Goal: Task Accomplishment & Management: Use online tool/utility

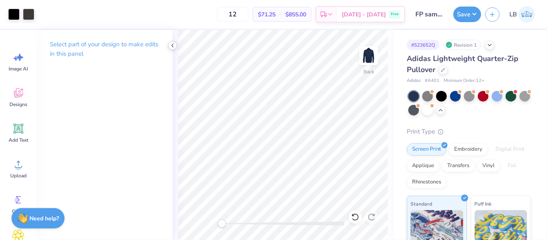
click at [172, 46] on polyline at bounding box center [173, 45] width 2 height 3
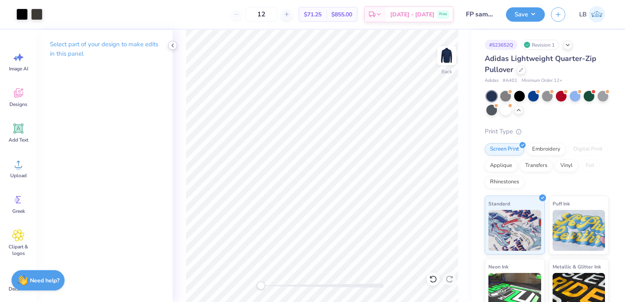
click at [170, 44] on icon at bounding box center [172, 45] width 7 height 7
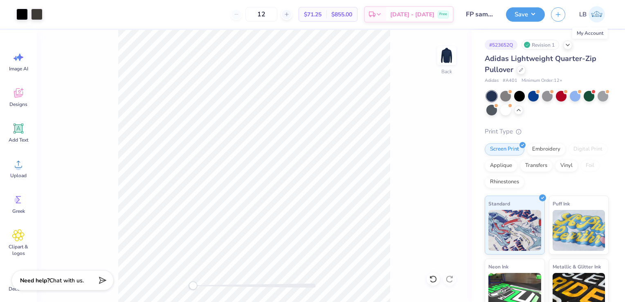
click at [546, 16] on img at bounding box center [596, 14] width 16 height 16
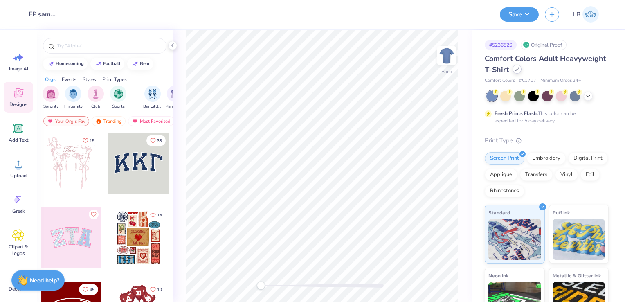
click at [519, 71] on icon at bounding box center [517, 69] width 4 height 4
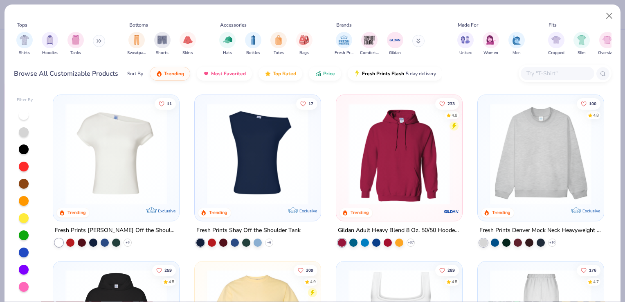
click at [556, 73] on input "text" at bounding box center [556, 73] width 63 height 9
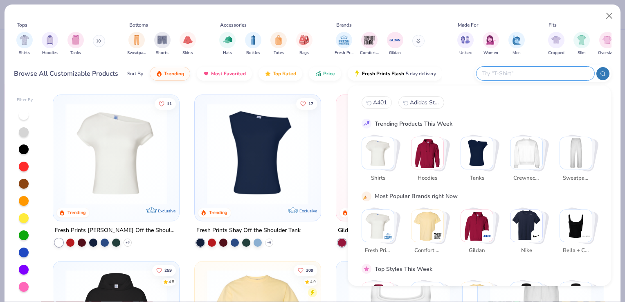
click at [505, 73] on input "text" at bounding box center [534, 73] width 107 height 9
click at [499, 73] on input "text" at bounding box center [534, 73] width 107 height 9
paste input "#A401"
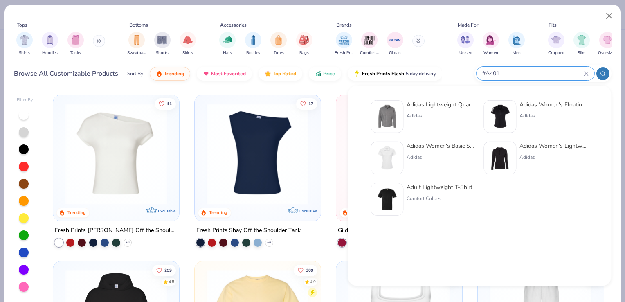
type input "#A401"
click at [386, 112] on img at bounding box center [386, 116] width 25 height 25
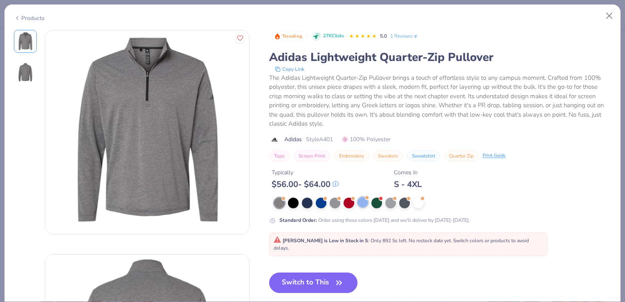
click at [362, 205] on div at bounding box center [362, 202] width 11 height 11
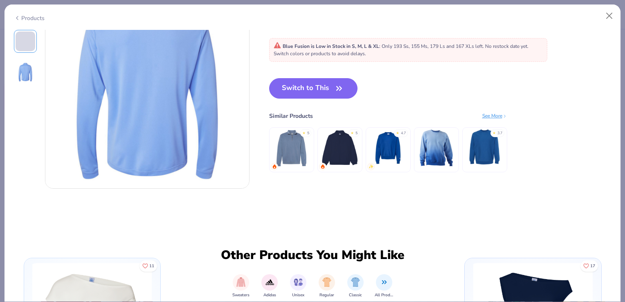
scroll to position [271, 0]
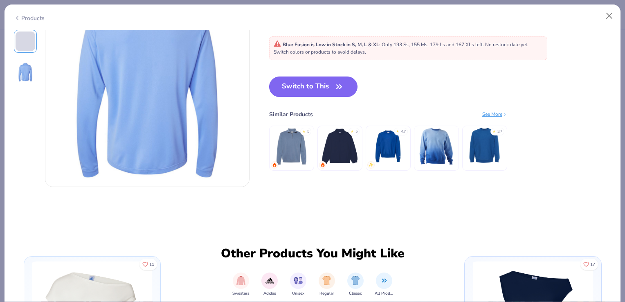
click at [298, 85] on button "Switch to This" at bounding box center [313, 86] width 89 height 20
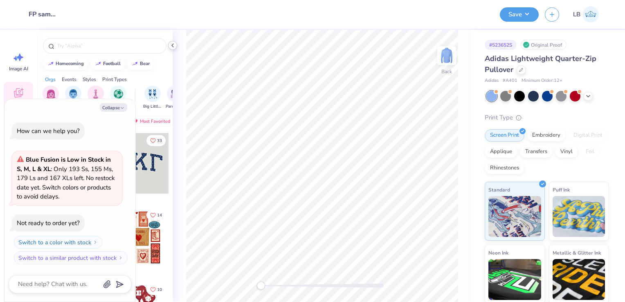
click at [172, 46] on polyline at bounding box center [173, 45] width 2 height 3
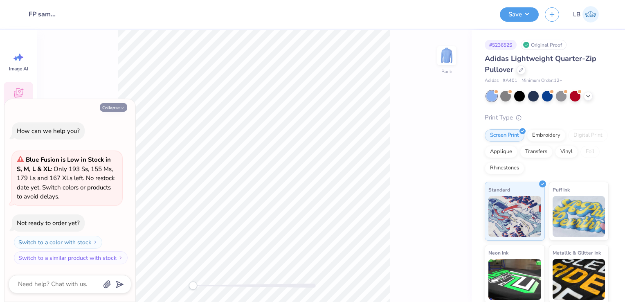
click at [115, 106] on button "Collapse" at bounding box center [113, 107] width 27 height 9
type textarea "x"
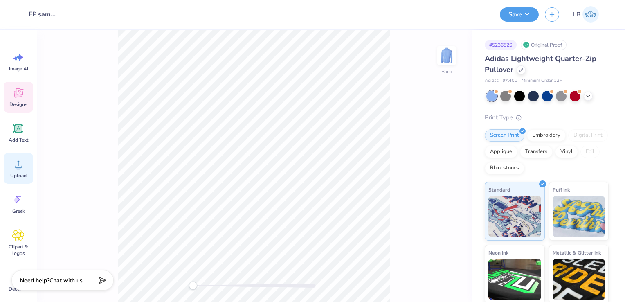
click at [21, 168] on circle at bounding box center [19, 167] width 6 height 6
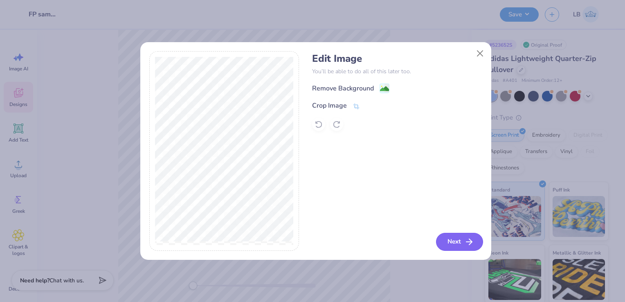
click at [454, 243] on button "Next" at bounding box center [459, 242] width 47 height 18
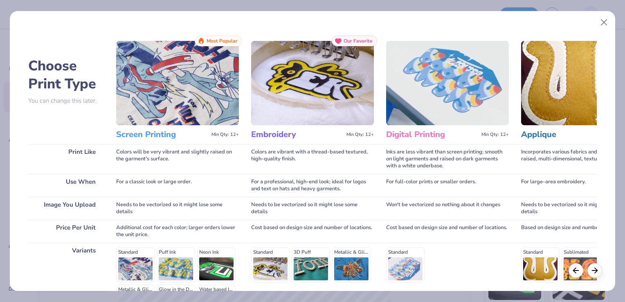
scroll to position [105, 0]
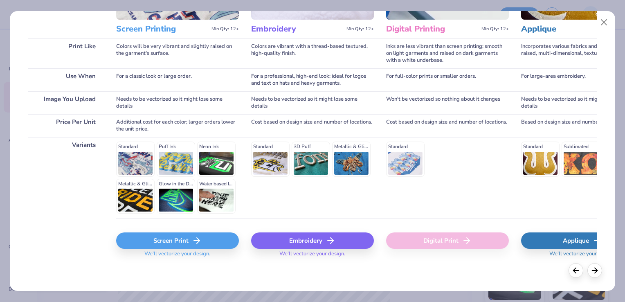
click at [172, 242] on div "Screen Print" at bounding box center [177, 240] width 123 height 16
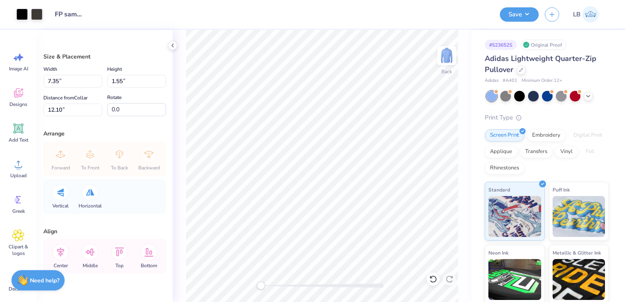
type input "2.91"
type input "0.62"
click at [63, 108] on input "13.04" at bounding box center [72, 109] width 59 height 13
click at [62, 108] on input "13.04" at bounding box center [72, 109] width 59 height 13
click at [51, 109] on input "13.46" at bounding box center [72, 109] width 59 height 13
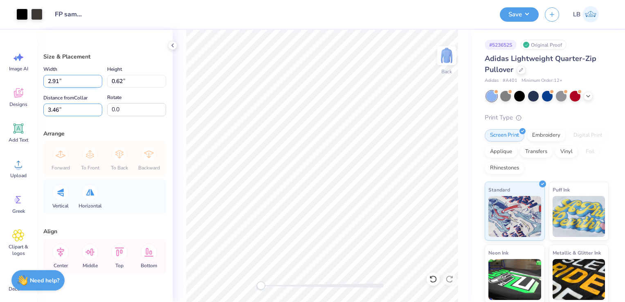
type input "3.46"
click at [80, 81] on input "2.91" at bounding box center [72, 81] width 59 height 13
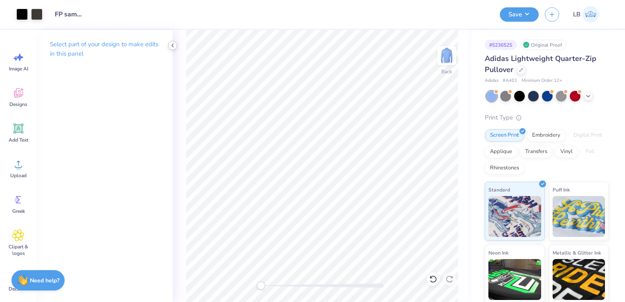
click at [174, 45] on icon at bounding box center [172, 45] width 7 height 7
click at [513, 14] on button "Save" at bounding box center [518, 13] width 39 height 14
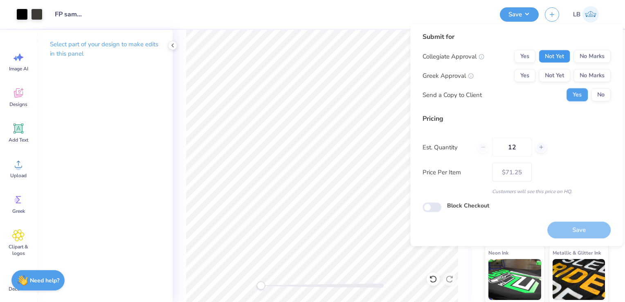
click at [560, 61] on button "Not Yet" at bounding box center [553, 56] width 31 height 13
click at [559, 73] on button "Not Yet" at bounding box center [553, 75] width 31 height 13
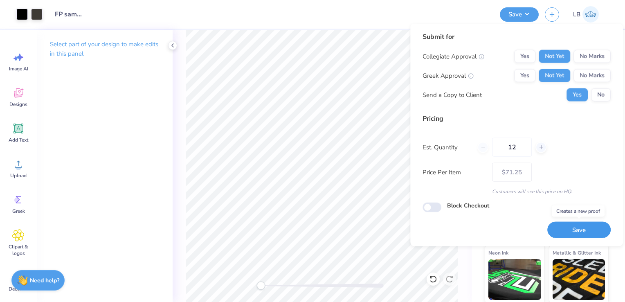
click at [576, 231] on button "Save" at bounding box center [578, 229] width 63 height 17
type input "– –"
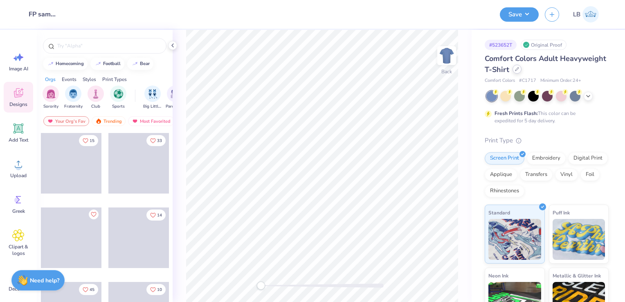
click at [521, 73] on div at bounding box center [516, 69] width 9 height 9
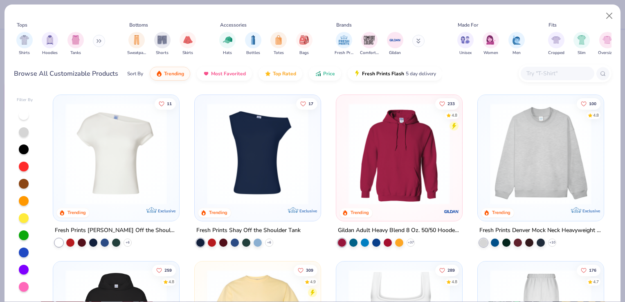
click at [553, 71] on input "text" at bounding box center [556, 73] width 63 height 9
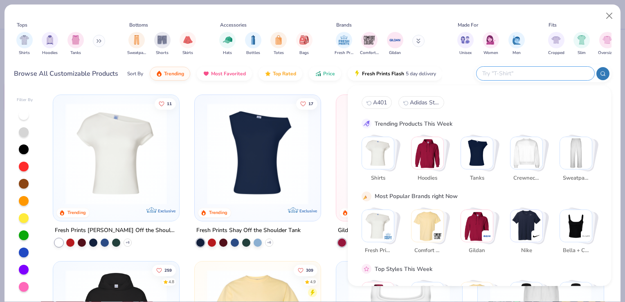
paste input "Nike 267020"
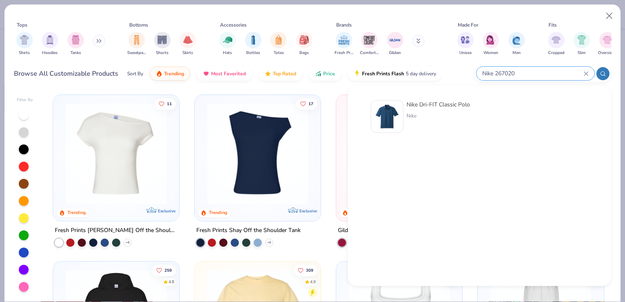
type input "Nike 267020"
click at [394, 117] on img at bounding box center [386, 116] width 25 height 25
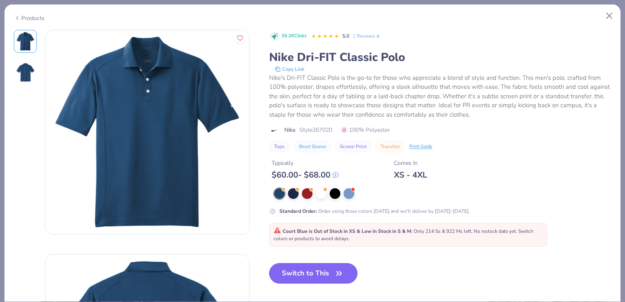
click at [306, 269] on button "Switch to This" at bounding box center [313, 273] width 89 height 20
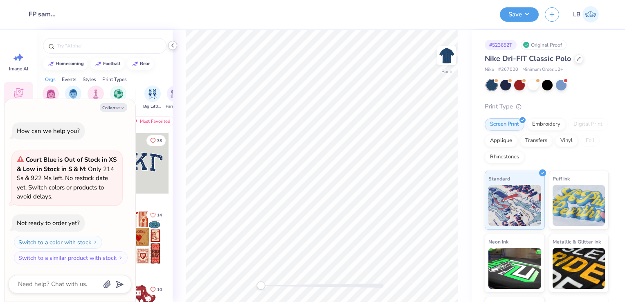
click at [173, 45] on icon at bounding box center [172, 45] width 7 height 7
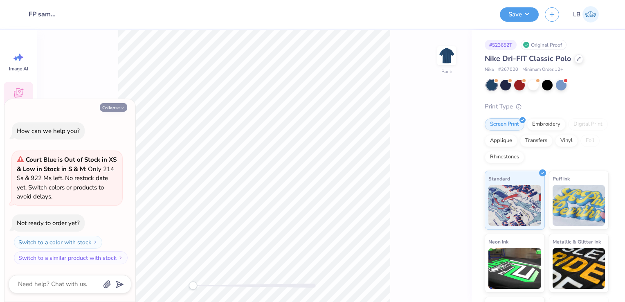
click at [112, 107] on button "Collapse" at bounding box center [113, 107] width 27 height 9
type textarea "x"
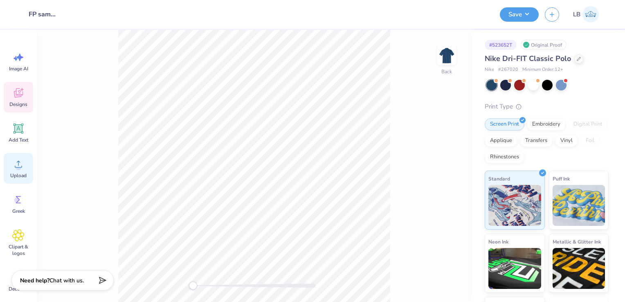
click at [18, 176] on span "Upload" at bounding box center [18, 175] width 16 height 7
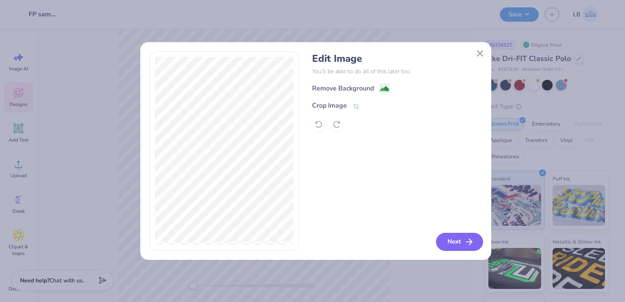
click at [452, 240] on button "Next" at bounding box center [459, 242] width 47 height 18
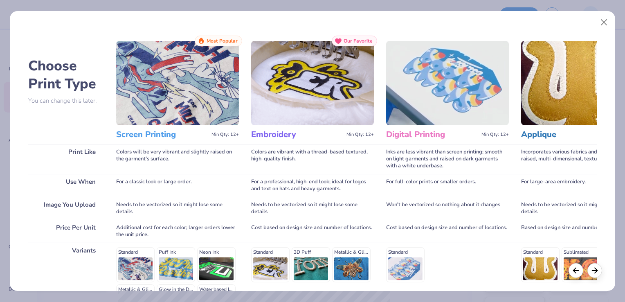
scroll to position [105, 0]
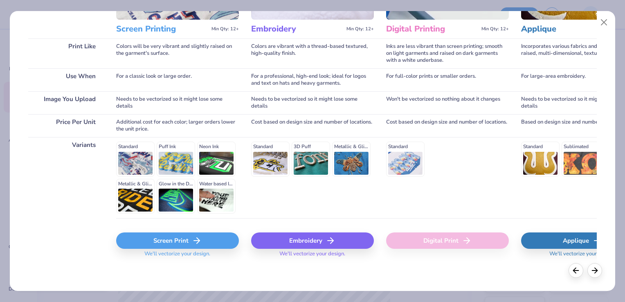
click at [156, 243] on div "Screen Print" at bounding box center [177, 240] width 123 height 16
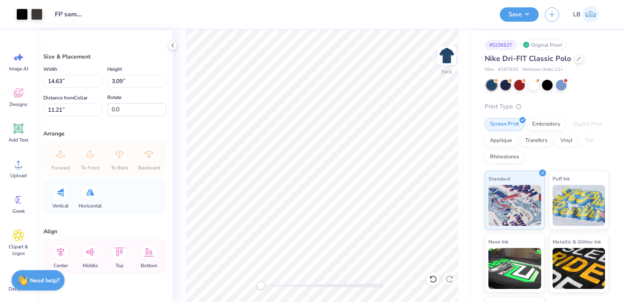
type input "2.96"
type input "0.63"
type input "13.67"
type input "2.89"
type input "0.61"
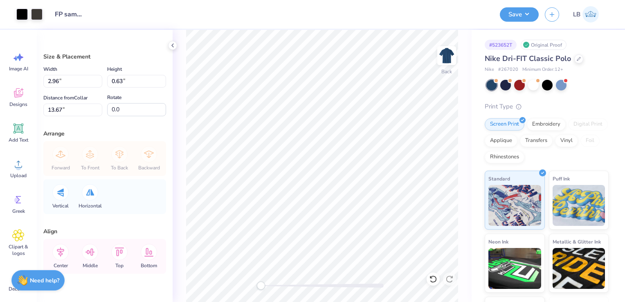
type input "4.37"
type input "2.93"
type input "0.62"
click at [60, 110] on input "4.37" at bounding box center [72, 109] width 59 height 13
click at [51, 110] on input "4.46" at bounding box center [72, 109] width 59 height 13
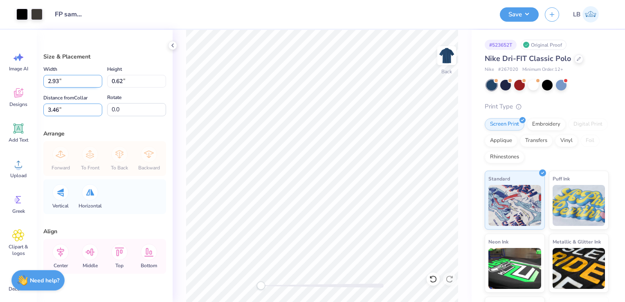
type input "3.46"
click at [72, 80] on input "2.93" at bounding box center [72, 81] width 59 height 13
type input "2.91"
click at [55, 107] on input "3.46" at bounding box center [72, 109] width 59 height 13
click at [119, 81] on input "0.61" at bounding box center [136, 81] width 59 height 13
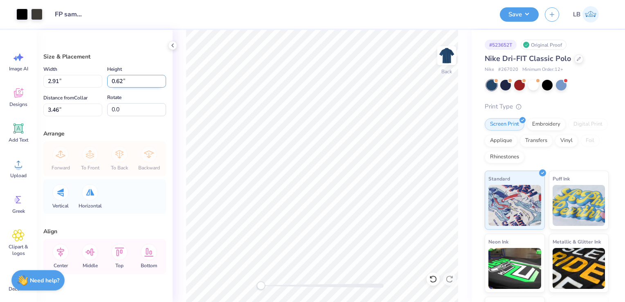
type input "0.62"
click at [155, 79] on input "0.62" at bounding box center [136, 81] width 59 height 13
click at [77, 108] on input "3.46" at bounding box center [72, 109] width 59 height 13
type input "2.85"
type input "0.60"
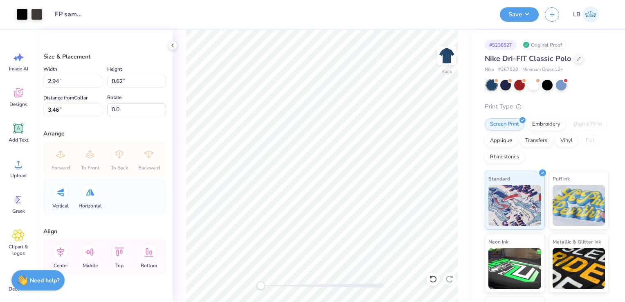
type input "3.48"
type input "2.92"
type input "0.62"
type input "3.46"
click at [57, 81] on input "2.92" at bounding box center [72, 81] width 59 height 13
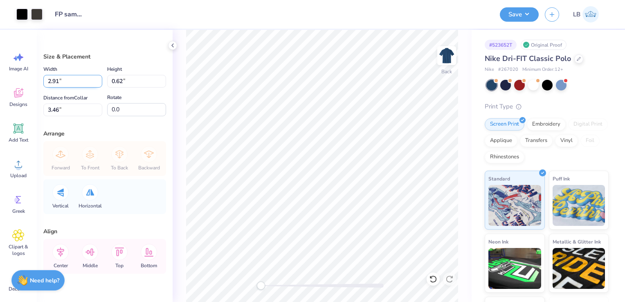
type input "2.91"
click at [95, 82] on input "2.91" at bounding box center [72, 81] width 59 height 13
type input "0.61"
click at [54, 108] on input "3.46" at bounding box center [72, 109] width 59 height 13
type input "1.64"
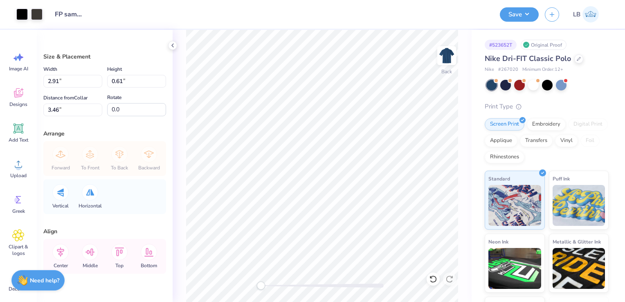
type input "0.35"
type input "3.73"
click at [51, 81] on input "1.64" at bounding box center [72, 81] width 59 height 13
click at [58, 82] on input "2.64" at bounding box center [72, 81] width 59 height 13
type input "2.20"
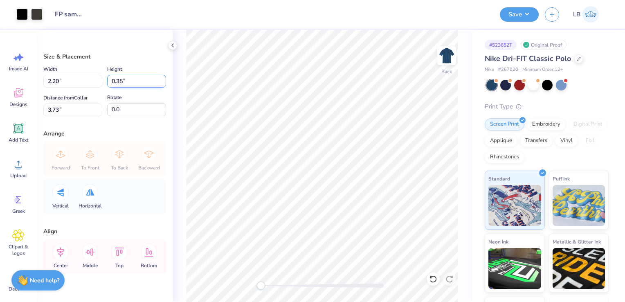
type input "0.46"
type input "3.67"
click at [112, 81] on input "0.46" at bounding box center [136, 81] width 59 height 13
click at [111, 81] on input "0.46" at bounding box center [136, 81] width 59 height 13
click at [120, 81] on input "1.46" at bounding box center [136, 81] width 59 height 13
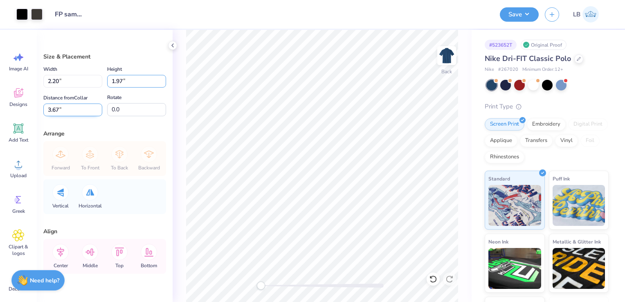
type input "1.97"
type input "9.33"
type input "2.92"
click at [69, 109] on input "2.92" at bounding box center [72, 109] width 59 height 13
click at [49, 80] on input "9.33" at bounding box center [72, 81] width 59 height 13
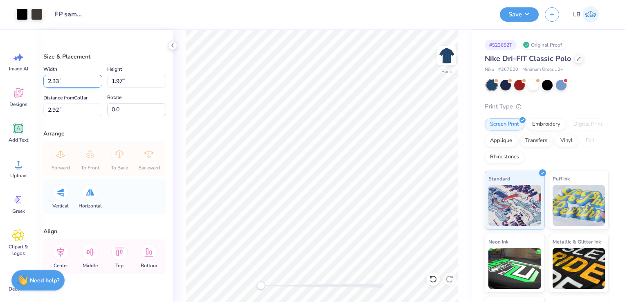
click at [58, 81] on input "2.33" at bounding box center [72, 81] width 59 height 13
type input "2.20"
type input "0.46"
type input "3.67"
click at [69, 105] on input "3.67" at bounding box center [72, 109] width 59 height 13
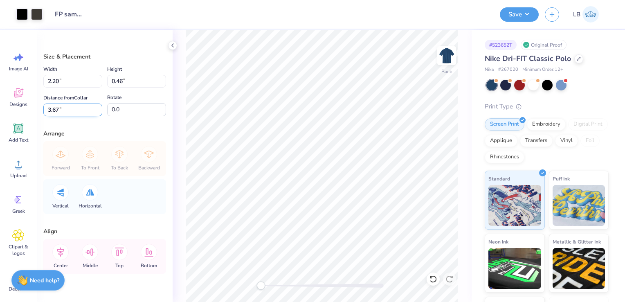
click at [59, 107] on input "3.67" at bounding box center [72, 109] width 59 height 13
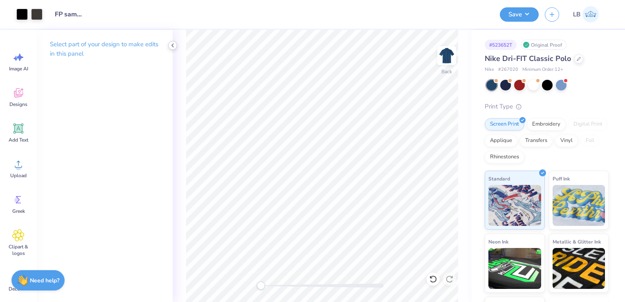
click at [170, 45] on icon at bounding box center [172, 45] width 7 height 7
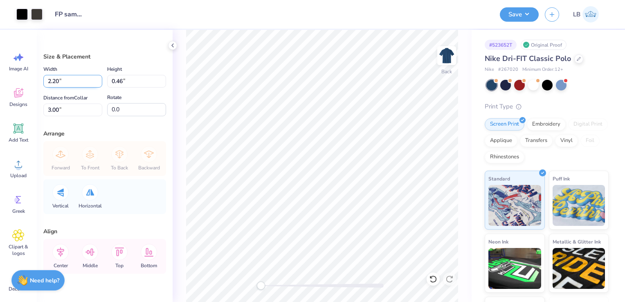
click at [60, 83] on input "2.20" at bounding box center [72, 81] width 59 height 13
type input "2.91"
type input "0.61"
type input "2.93"
click at [75, 111] on input "2.93" at bounding box center [72, 109] width 59 height 13
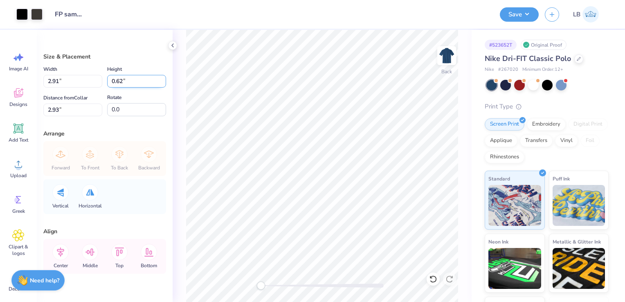
type input "0.62"
click at [157, 79] on input "0.62" at bounding box center [136, 81] width 59 height 13
type input "2.94"
type input "2.92"
click at [90, 113] on input "2.92" at bounding box center [72, 109] width 59 height 13
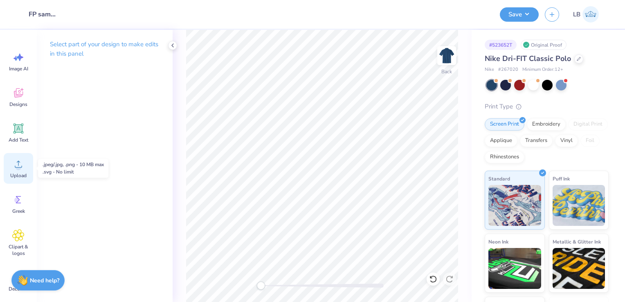
click at [16, 172] on span "Upload" at bounding box center [18, 175] width 16 height 7
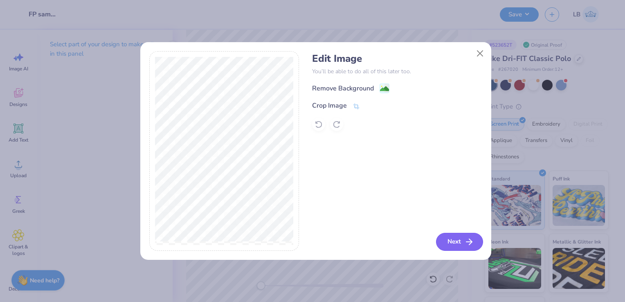
click at [456, 243] on button "Next" at bounding box center [459, 242] width 47 height 18
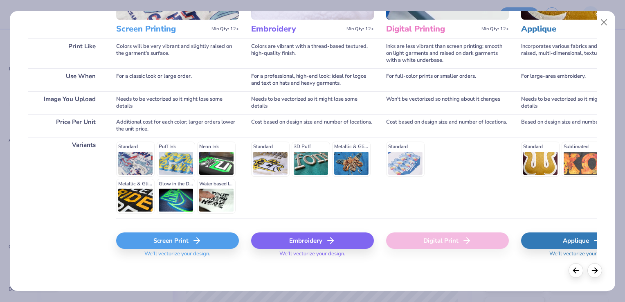
click at [167, 240] on div "Screen Print" at bounding box center [177, 240] width 123 height 16
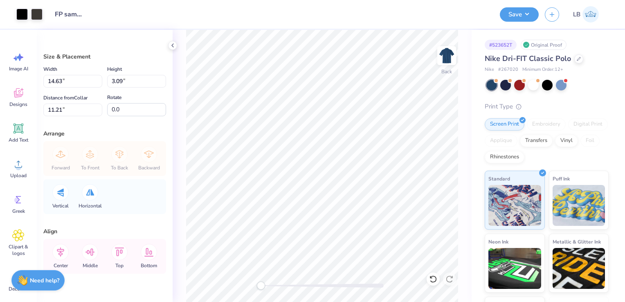
type input "2.94"
type input "0.62"
type input "5.47"
click at [60, 110] on input "3.00" at bounding box center [72, 109] width 59 height 13
type input "3.46"
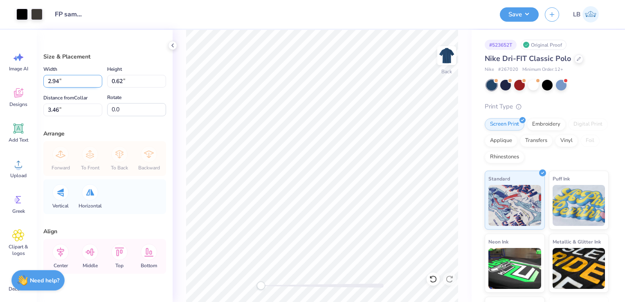
click at [76, 81] on input "2.94" at bounding box center [72, 81] width 59 height 13
click at [66, 80] on input "2.94" at bounding box center [72, 81] width 59 height 13
click at [95, 83] on input "2.93" at bounding box center [72, 81] width 59 height 13
click at [95, 83] on input "2.92" at bounding box center [72, 81] width 59 height 13
type input "2.91"
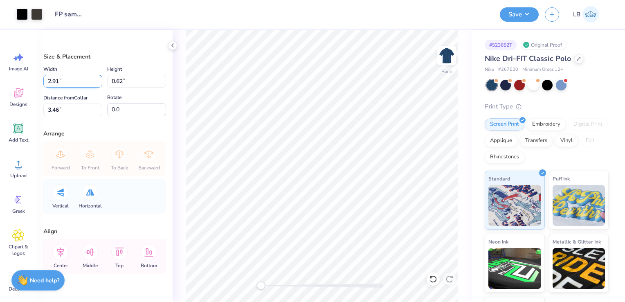
click at [95, 83] on input "2.91" at bounding box center [72, 81] width 59 height 13
type input "0.61"
click at [53, 110] on input "3.46" at bounding box center [72, 109] width 59 height 13
type input "0.62"
click at [154, 80] on input "0.62" at bounding box center [136, 81] width 59 height 13
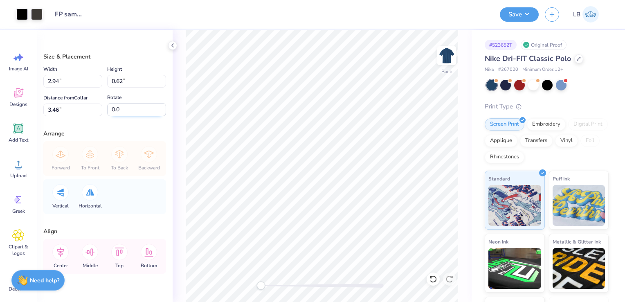
click at [113, 106] on input "0.0" at bounding box center [136, 109] width 59 height 13
click at [94, 84] on input "2.93" at bounding box center [72, 81] width 59 height 13
click at [94, 84] on input "2.92" at bounding box center [72, 81] width 59 height 13
type input "2.91"
click at [94, 84] on input "2.91" at bounding box center [72, 81] width 59 height 13
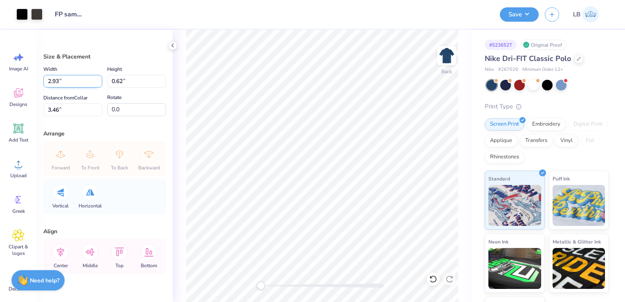
click at [97, 83] on input "2.93" at bounding box center [72, 81] width 59 height 13
click at [97, 83] on input "2.92" at bounding box center [72, 81] width 59 height 13
type input "2.91"
click at [96, 84] on input "2.91" at bounding box center [72, 81] width 59 height 13
click at [66, 109] on input "3.46" at bounding box center [72, 109] width 59 height 13
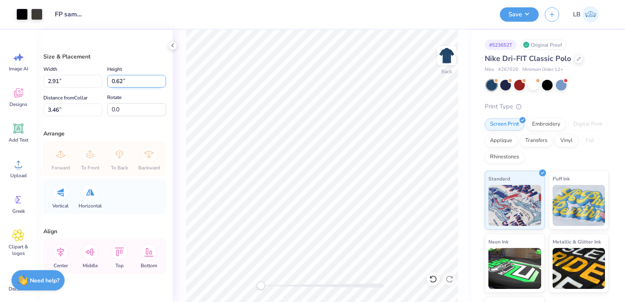
type input "0.62"
click at [155, 78] on input "0.62" at bounding box center [136, 81] width 59 height 13
click at [81, 103] on input "3.46" at bounding box center [72, 109] width 59 height 13
type input "2.91"
click at [59, 110] on input "3.00" at bounding box center [72, 109] width 59 height 13
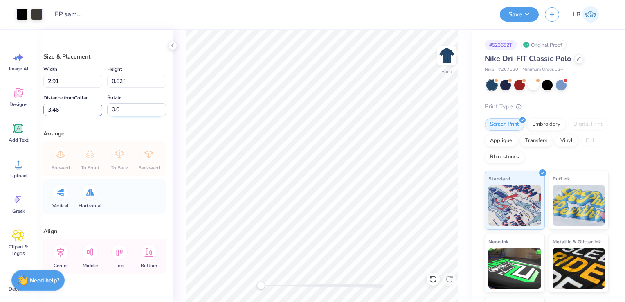
type input "3.46"
click at [124, 109] on input "0.0" at bounding box center [136, 109] width 59 height 13
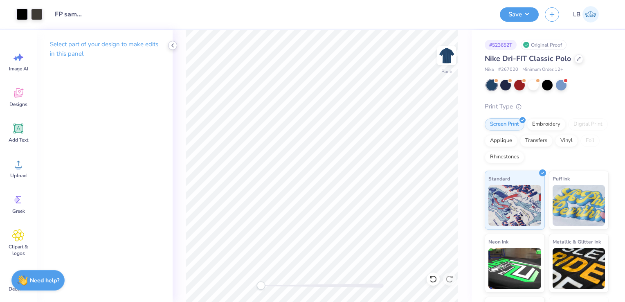
click at [174, 47] on icon at bounding box center [172, 45] width 7 height 7
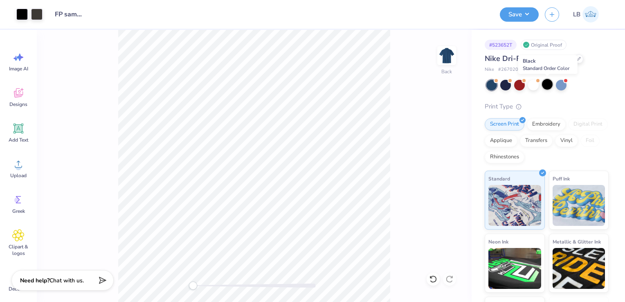
click at [549, 85] on div at bounding box center [547, 84] width 11 height 11
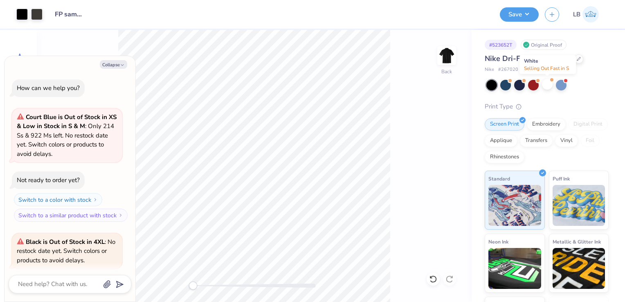
scroll to position [63, 0]
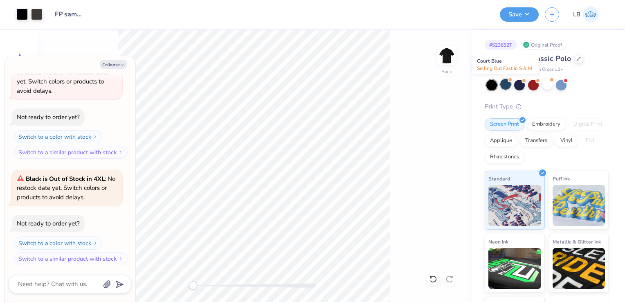
click at [507, 87] on div at bounding box center [505, 84] width 11 height 11
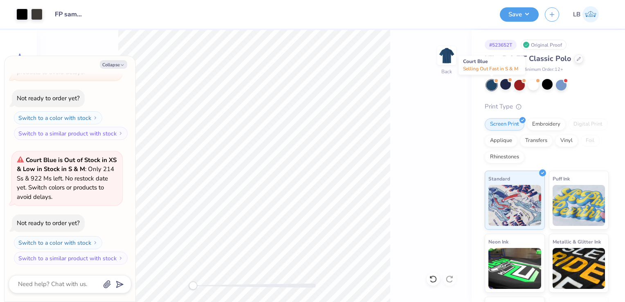
click at [493, 86] on div at bounding box center [491, 85] width 11 height 11
click at [508, 87] on div at bounding box center [505, 84] width 11 height 11
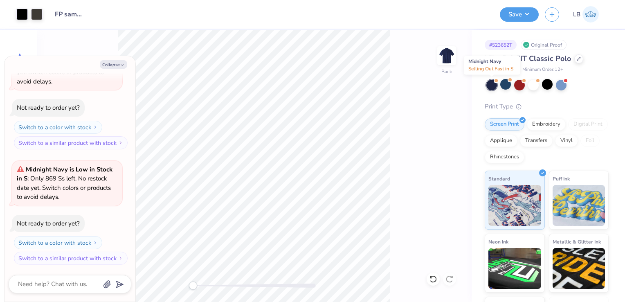
click at [490, 87] on div at bounding box center [491, 85] width 11 height 11
click at [509, 86] on div at bounding box center [505, 84] width 11 height 11
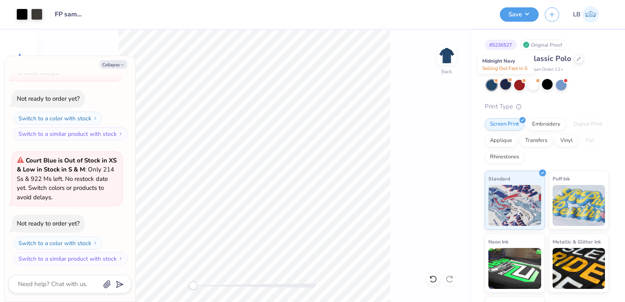
click at [502, 87] on div at bounding box center [505, 84] width 11 height 11
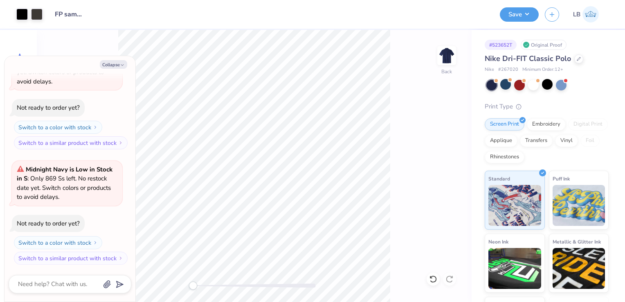
click at [408, 97] on div "Back" at bounding box center [254, 166] width 434 height 272
click at [493, 87] on div at bounding box center [491, 85] width 11 height 11
click at [429, 112] on div "Back" at bounding box center [254, 166] width 434 height 272
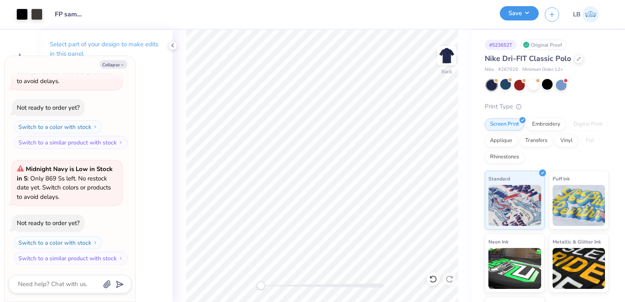
click at [518, 16] on button "Save" at bounding box center [518, 13] width 39 height 14
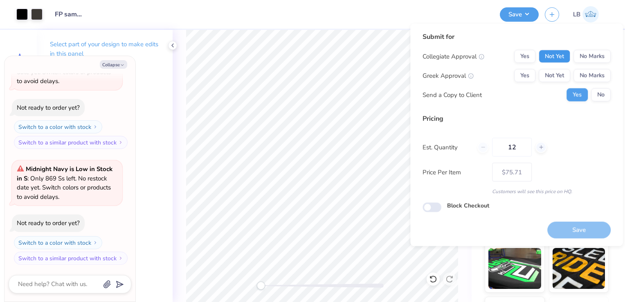
click at [561, 54] on button "Not Yet" at bounding box center [553, 56] width 31 height 13
click at [560, 74] on button "Not Yet" at bounding box center [553, 75] width 31 height 13
click at [583, 229] on button "Save" at bounding box center [578, 229] width 63 height 17
type textarea "x"
type input "– –"
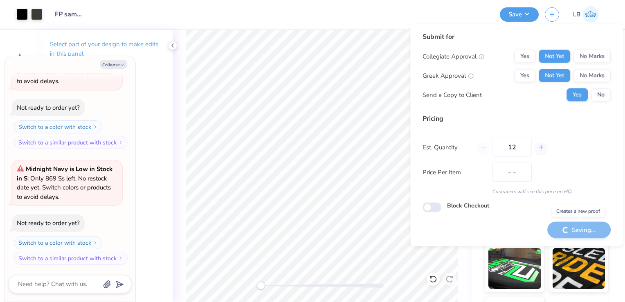
type textarea "x"
type input "$75.71"
type textarea "x"
type input "– –"
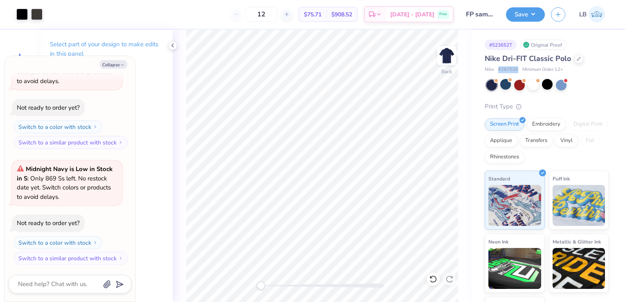
drag, startPoint x: 518, startPoint y: 70, endPoint x: 497, endPoint y: 68, distance: 20.9
click at [497, 68] on div "Nike # 267020 Minimum Order: 12 +" at bounding box center [546, 69] width 124 height 7
copy span "# 267020"
type textarea "x"
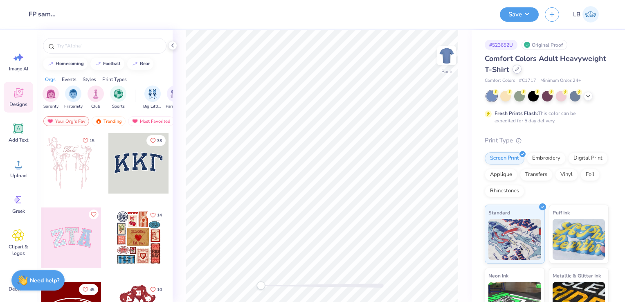
click at [521, 71] on div at bounding box center [516, 69] width 9 height 9
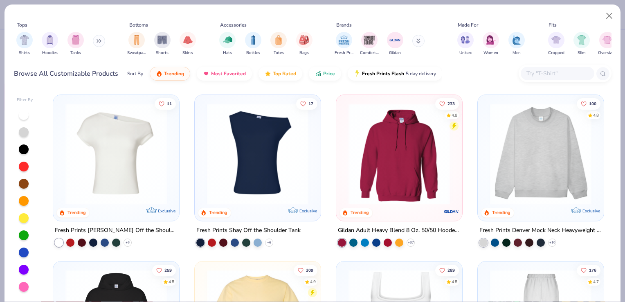
click at [539, 75] on input "text" at bounding box center [556, 73] width 63 height 9
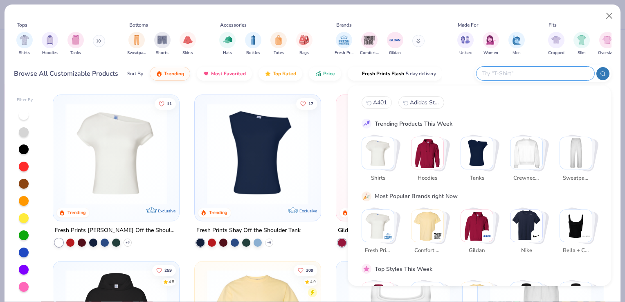
type input "Nike 267020"
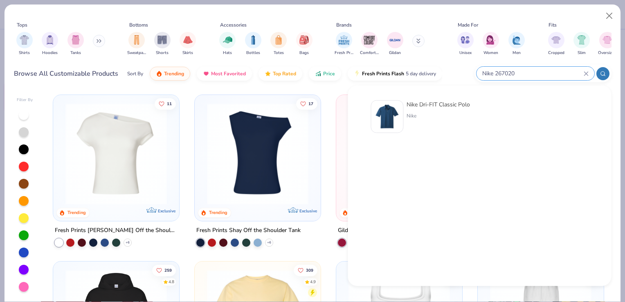
click at [393, 122] on img at bounding box center [386, 116] width 25 height 25
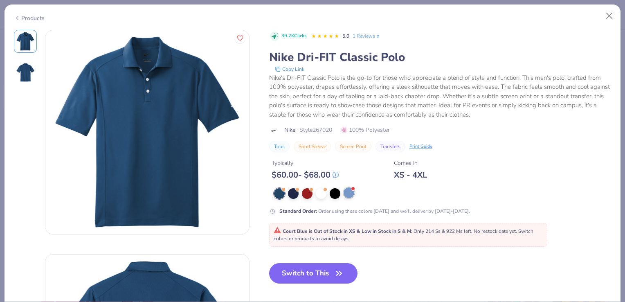
click at [348, 190] on div at bounding box center [348, 192] width 11 height 11
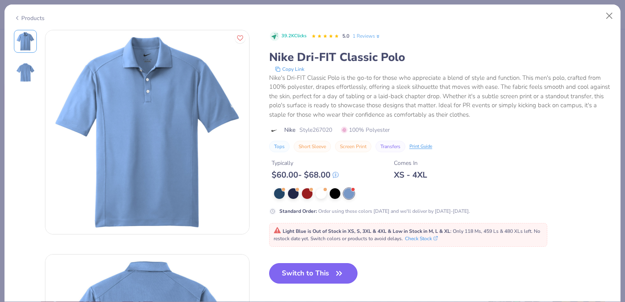
click at [309, 273] on button "Switch to This" at bounding box center [313, 273] width 89 height 20
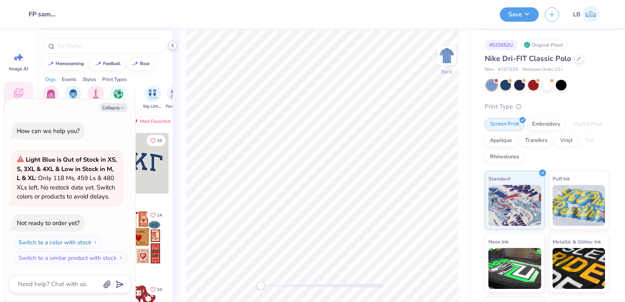
click at [172, 47] on icon at bounding box center [172, 45] width 7 height 7
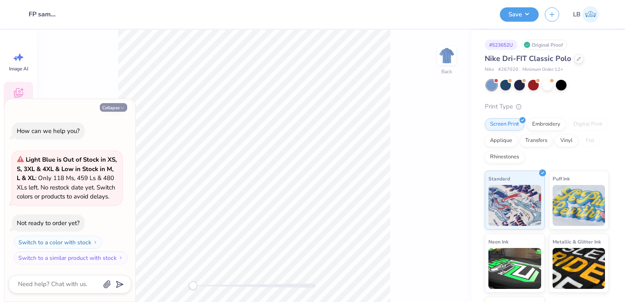
click at [110, 108] on button "Collapse" at bounding box center [113, 107] width 27 height 9
type textarea "x"
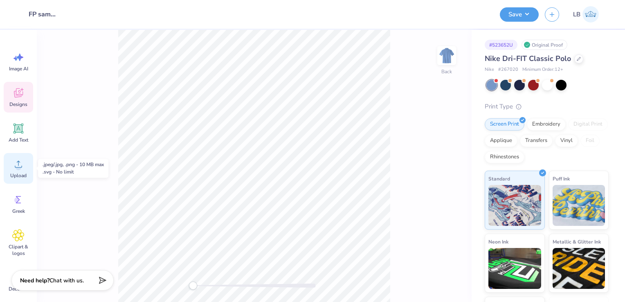
click at [20, 171] on div "Upload" at bounding box center [18, 168] width 29 height 31
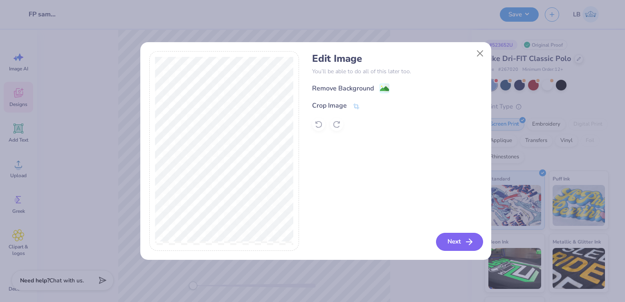
click at [456, 249] on button "Next" at bounding box center [459, 242] width 47 height 18
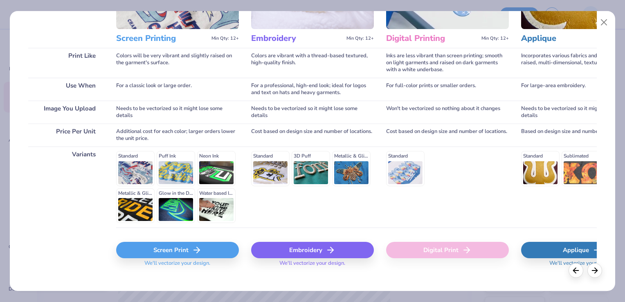
scroll to position [105, 0]
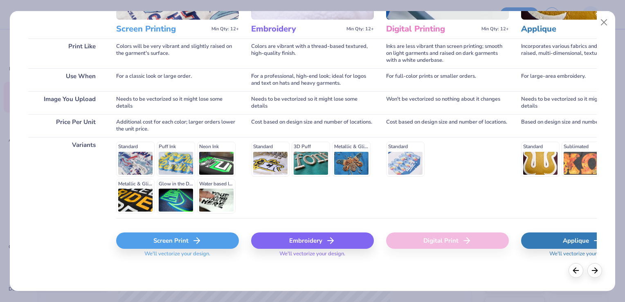
click at [158, 241] on div "Screen Print" at bounding box center [177, 240] width 123 height 16
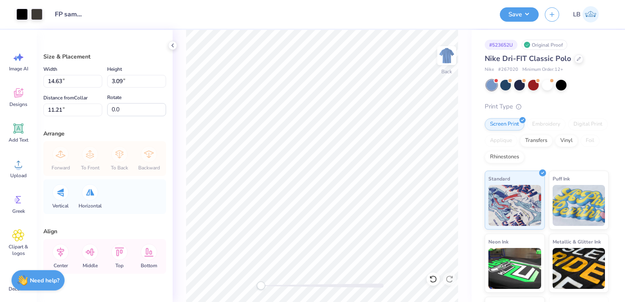
type input "2.90"
type input "0.61"
click at [59, 109] on input "5.48" at bounding box center [72, 109] width 59 height 13
click at [50, 109] on input "5.46" at bounding box center [72, 109] width 59 height 13
type input "3.46"
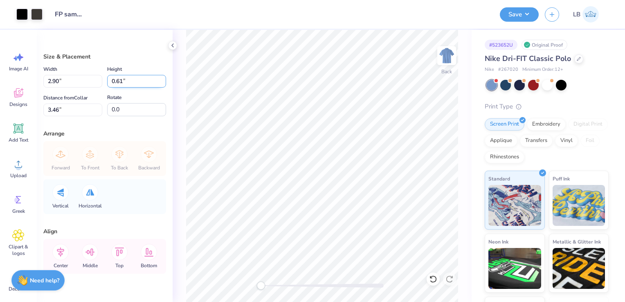
click at [136, 81] on input "0.61" at bounding box center [136, 81] width 59 height 13
type input "2.88"
type input "3.47"
type input "2.94"
type input "0.62"
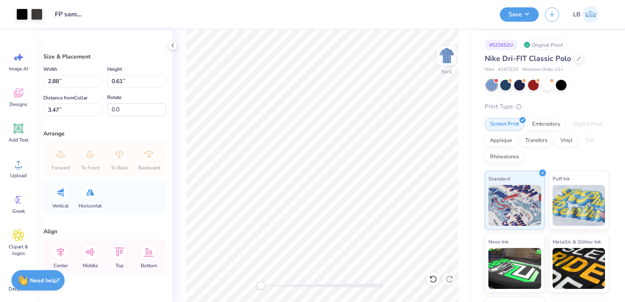
type input "3.45"
click at [59, 109] on input "3.45" at bounding box center [72, 109] width 59 height 13
type input "3.46"
click at [128, 84] on input "0.62" at bounding box center [136, 81] width 59 height 13
click at [95, 83] on input "2.93" at bounding box center [72, 81] width 59 height 13
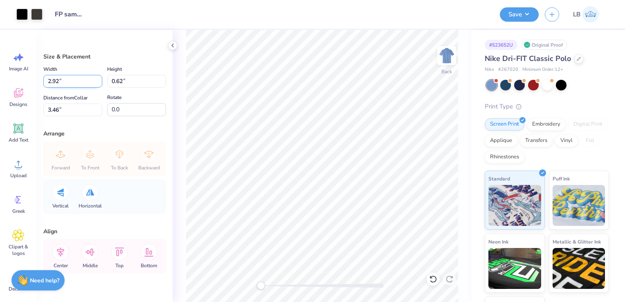
click at [95, 83] on input "2.92" at bounding box center [72, 81] width 59 height 13
type input "2.91"
click at [95, 82] on input "2.91" at bounding box center [72, 81] width 59 height 13
type input "0.61"
click at [55, 108] on input "3.46" at bounding box center [72, 109] width 59 height 13
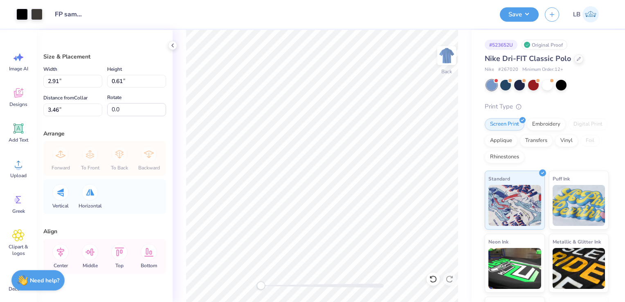
type input "2.93"
type input "0.62"
click at [58, 81] on input "2.93" at bounding box center [72, 81] width 59 height 13
type input "2.91"
type input "0.61"
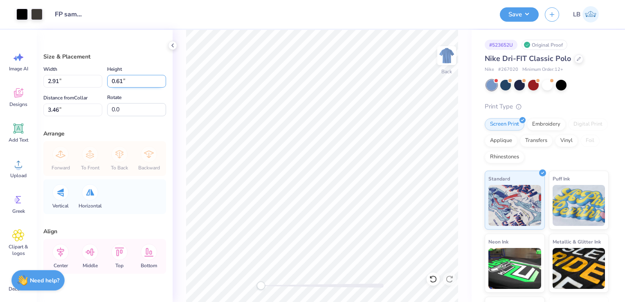
click at [132, 81] on input "0.61" at bounding box center [136, 81] width 59 height 13
type input "5.06"
type input "1.07"
type input "2.90"
type input "0.61"
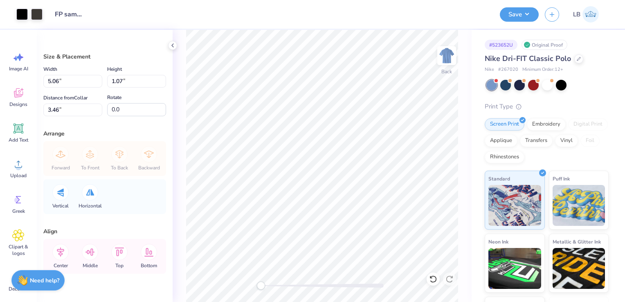
type input "3.92"
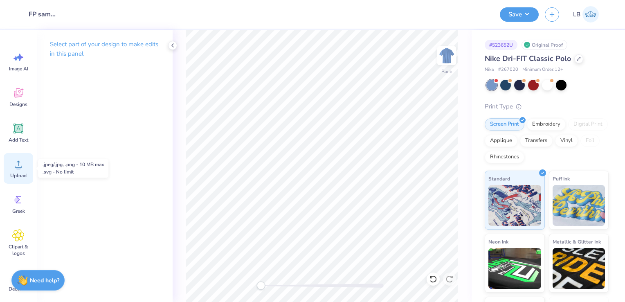
click at [17, 168] on circle at bounding box center [19, 167] width 6 height 6
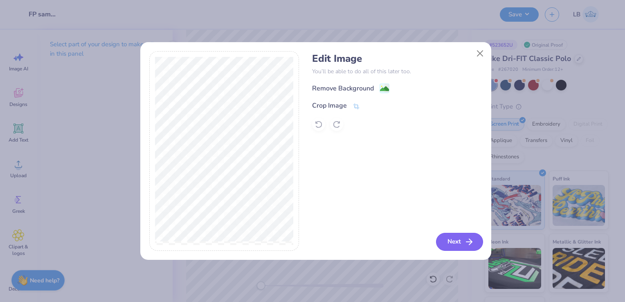
click at [445, 243] on button "Next" at bounding box center [459, 242] width 47 height 18
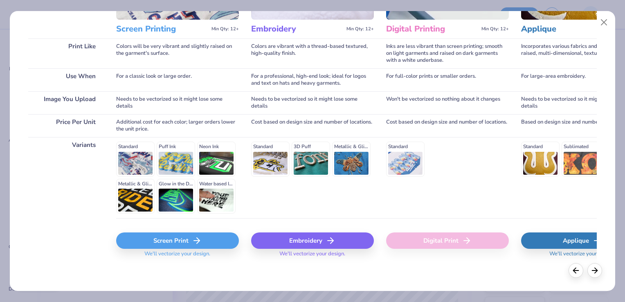
click at [152, 238] on div "Screen Print" at bounding box center [177, 240] width 123 height 16
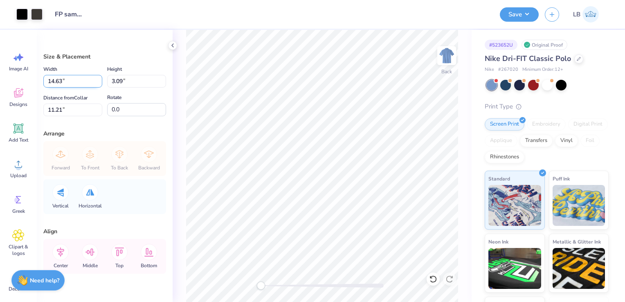
click at [54, 82] on input "14.63" at bounding box center [72, 81] width 59 height 13
click at [59, 81] on input "2.63" at bounding box center [72, 81] width 59 height 13
type input "2.91"
type input "0.61"
type input "4.55"
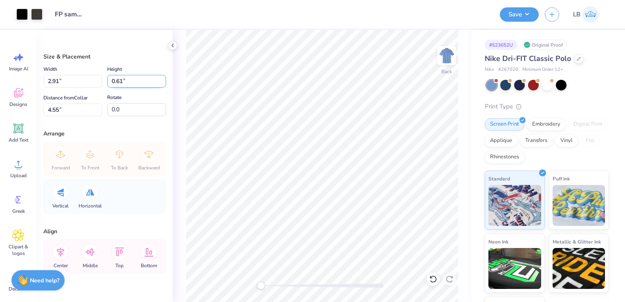
click at [111, 81] on input "0.61" at bounding box center [136, 81] width 59 height 13
type input "0.62"
click at [68, 112] on input "4.55" at bounding box center [72, 109] width 59 height 13
type input "2.94"
click at [50, 110] on input "4.46" at bounding box center [72, 109] width 59 height 13
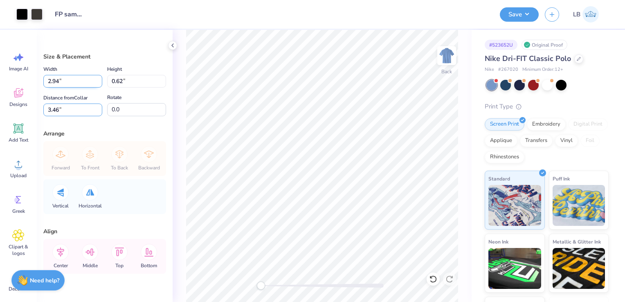
type input "3.46"
click at [83, 83] on input "2.94" at bounding box center [72, 81] width 59 height 13
type input "2.92"
click at [60, 110] on input "3.00" at bounding box center [72, 109] width 59 height 13
type input "3.46"
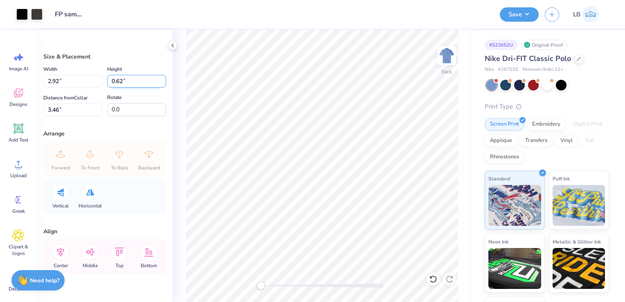
click at [131, 84] on input "0.62" at bounding box center [136, 81] width 59 height 13
type input "2.97"
type input "0.63"
type input "3.45"
type input "2.93"
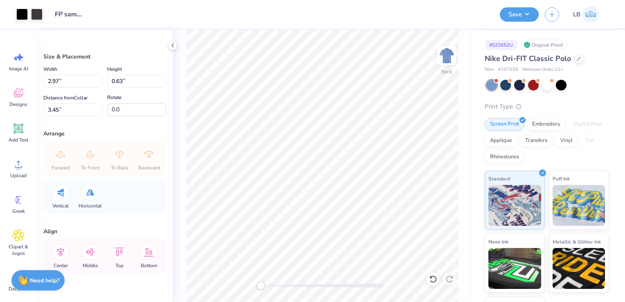
type input "0.62"
type input "3.46"
type input "2.90"
type input "0.61"
type input "2.91"
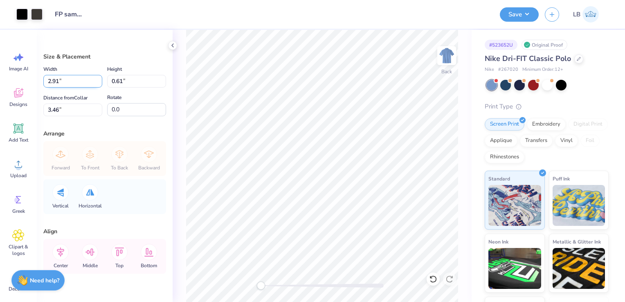
click at [94, 80] on input "2.91" at bounding box center [72, 81] width 59 height 13
click at [129, 80] on input "0.61" at bounding box center [136, 81] width 59 height 13
type input "0.62"
click at [157, 80] on input "0.62" at bounding box center [136, 81] width 59 height 13
type input "0.62"
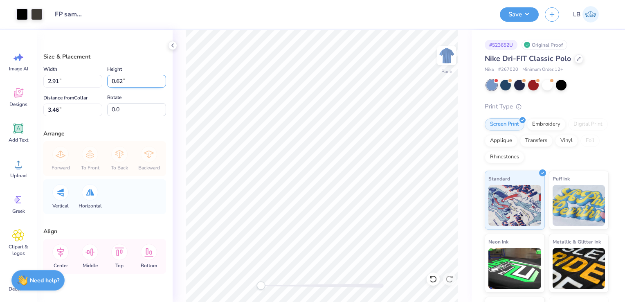
click at [156, 77] on input "0.62" at bounding box center [136, 81] width 59 height 13
type input "2.94"
type input "3.45"
click at [77, 112] on input "3.45" at bounding box center [72, 109] width 59 height 13
click at [96, 84] on input "2.93" at bounding box center [72, 81] width 59 height 13
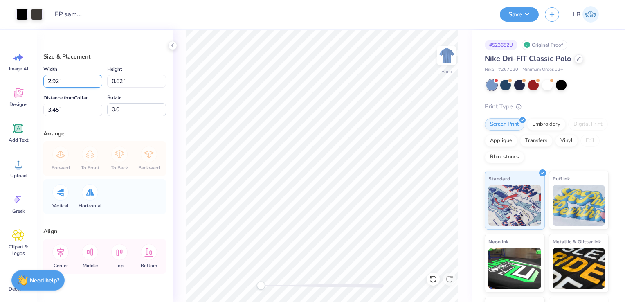
click at [96, 84] on input "2.92" at bounding box center [72, 81] width 59 height 13
type input "2.91"
click at [94, 84] on input "2.91" at bounding box center [72, 81] width 59 height 13
click at [55, 107] on input "3.45" at bounding box center [72, 109] width 59 height 13
type input "0.61"
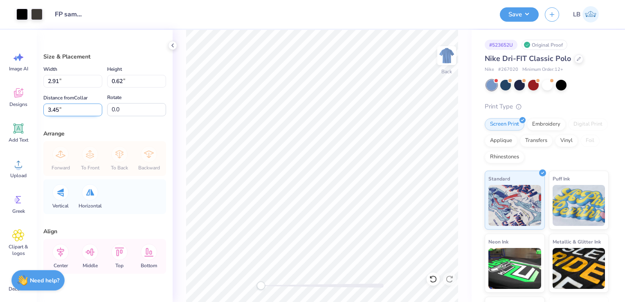
type input "3.46"
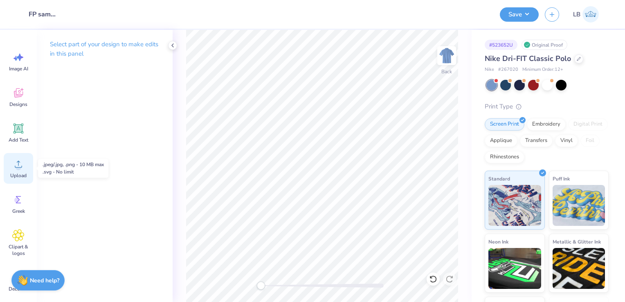
click at [12, 164] on icon at bounding box center [18, 164] width 12 height 12
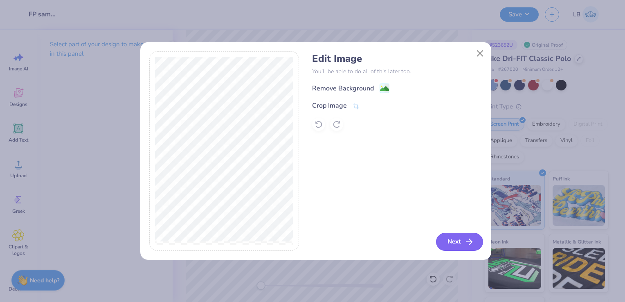
click at [456, 241] on button "Next" at bounding box center [459, 242] width 47 height 18
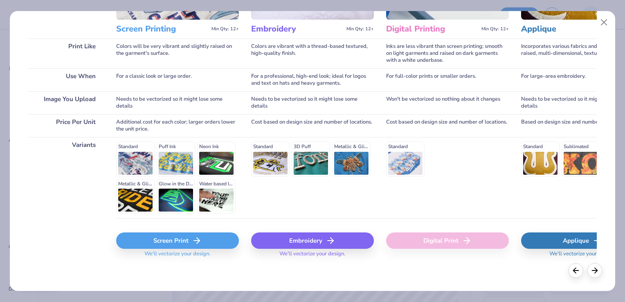
click at [168, 241] on div "Screen Print" at bounding box center [177, 240] width 123 height 16
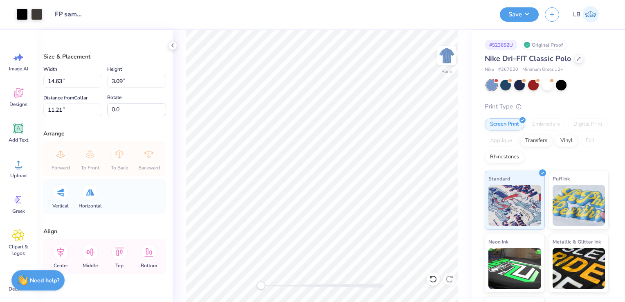
type input "2.91"
type input "0.62"
type input "5.83"
click at [58, 108] on input "5.83" at bounding box center [72, 109] width 59 height 13
click at [49, 110] on input "5.46" at bounding box center [72, 109] width 59 height 13
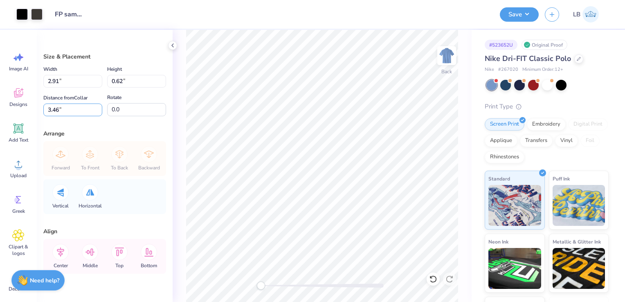
type input "3.46"
click at [91, 132] on div "Arrange" at bounding box center [104, 133] width 123 height 9
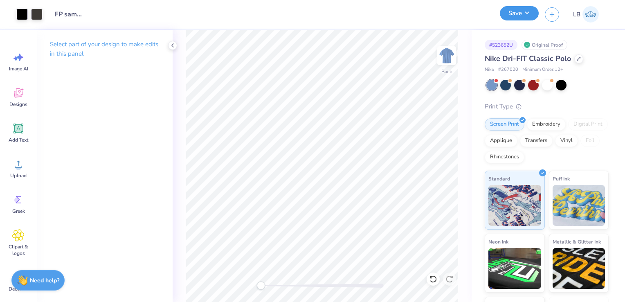
click at [522, 16] on button "Save" at bounding box center [518, 13] width 39 height 14
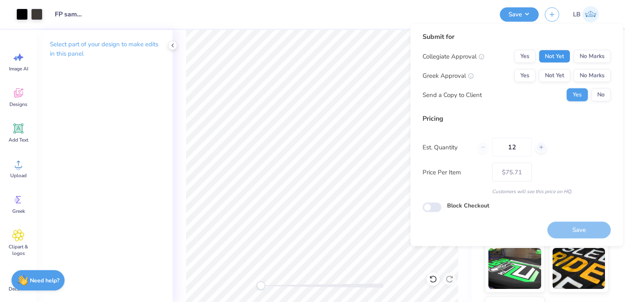
click at [555, 56] on button "Not Yet" at bounding box center [553, 56] width 31 height 13
click at [556, 78] on button "Not Yet" at bounding box center [553, 75] width 31 height 13
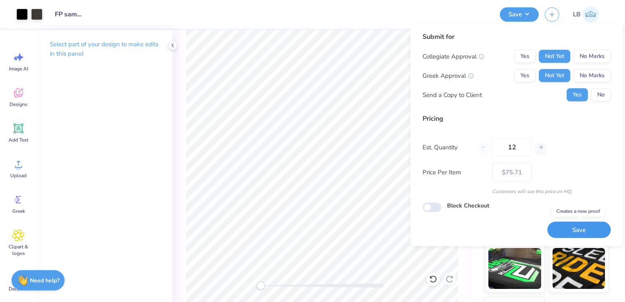
click at [589, 235] on button "Save" at bounding box center [578, 229] width 63 height 17
type input "– –"
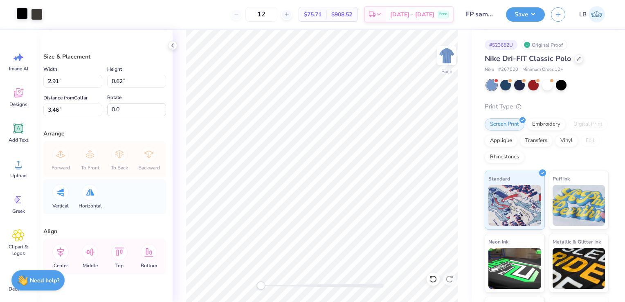
click at [24, 15] on div at bounding box center [21, 13] width 11 height 11
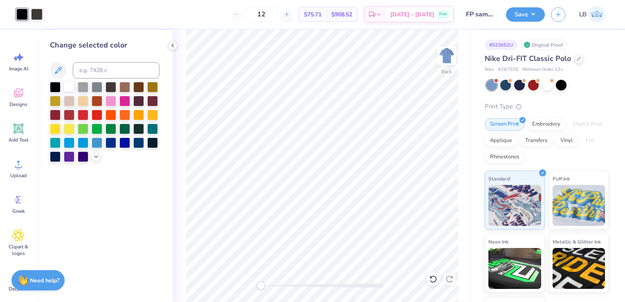
click at [68, 89] on div at bounding box center [69, 86] width 11 height 11
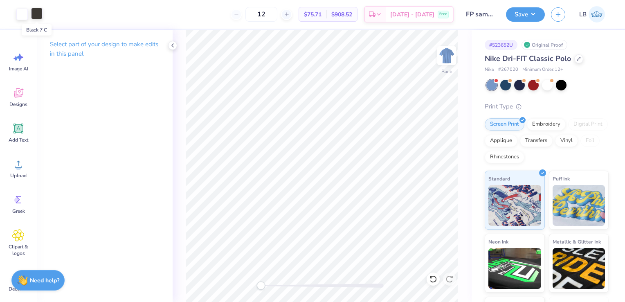
click at [36, 11] on div at bounding box center [36, 13] width 11 height 11
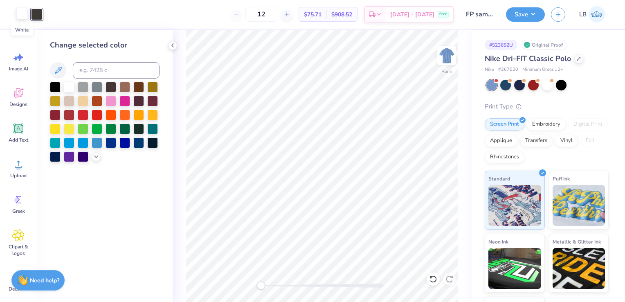
click at [25, 12] on div at bounding box center [21, 13] width 11 height 11
click at [34, 15] on div at bounding box center [36, 13] width 11 height 11
click at [67, 86] on div at bounding box center [69, 86] width 11 height 11
click at [559, 16] on icon "button" at bounding box center [557, 13] width 7 height 7
click at [212, 13] on div "12 $71.86 Per Item $862.32 Total Est. Delivery Oct 8 - 11 Free" at bounding box center [243, 14] width 419 height 29
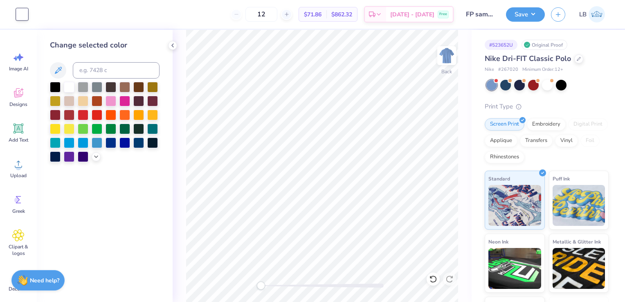
click at [595, 16] on img at bounding box center [596, 14] width 16 height 16
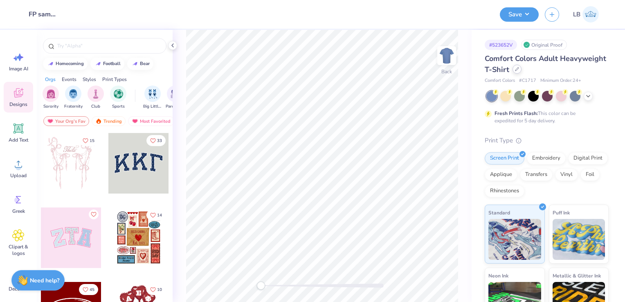
click at [519, 69] on icon at bounding box center [517, 69] width 4 height 4
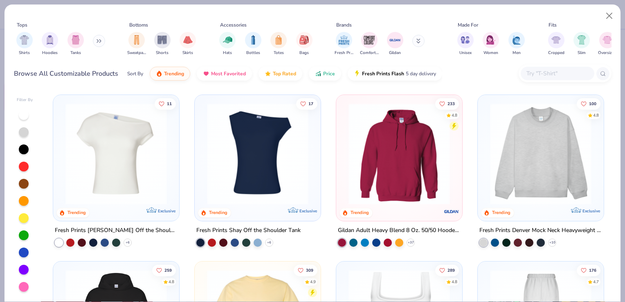
click at [540, 76] on input "text" at bounding box center [556, 73] width 63 height 9
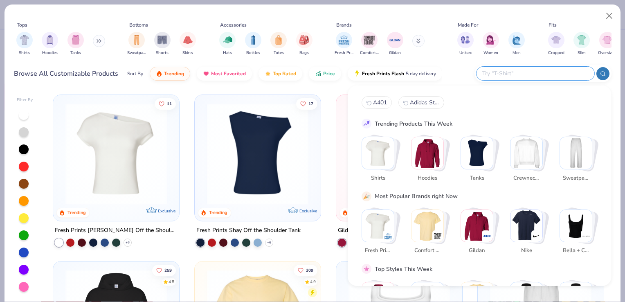
paste input "#A401"
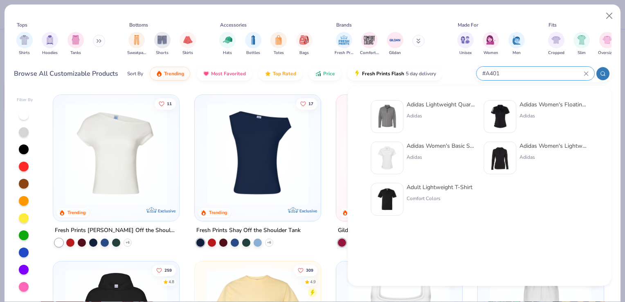
type input "#A401"
click at [420, 116] on div "Adidas" at bounding box center [440, 115] width 69 height 7
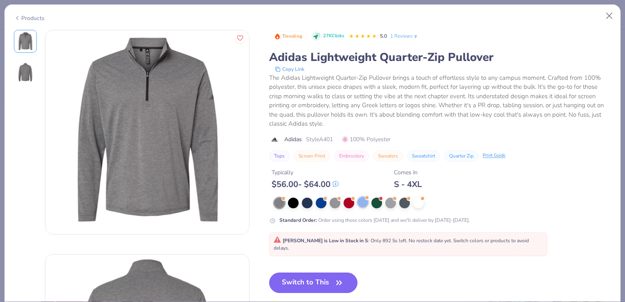
click at [363, 205] on div at bounding box center [362, 202] width 11 height 11
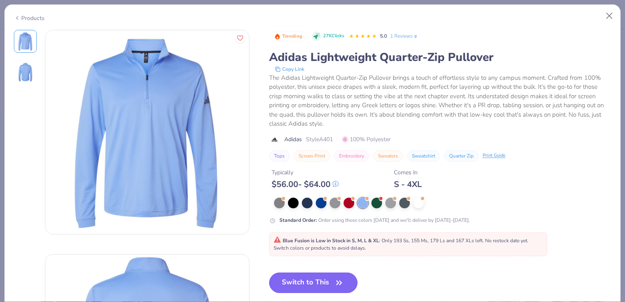
click at [316, 284] on button "Switch to This" at bounding box center [313, 282] width 89 height 20
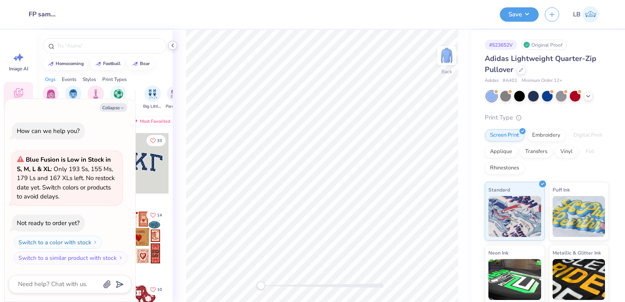
click at [172, 46] on icon at bounding box center [172, 45] width 7 height 7
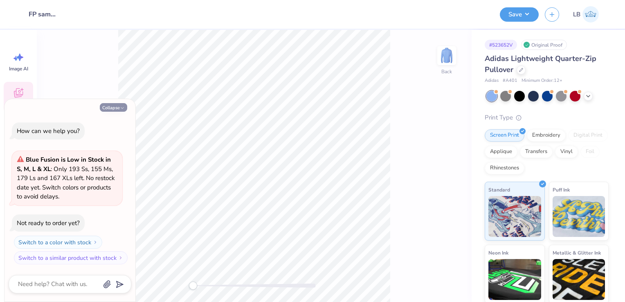
click at [107, 109] on button "Collapse" at bounding box center [113, 107] width 27 height 9
type textarea "x"
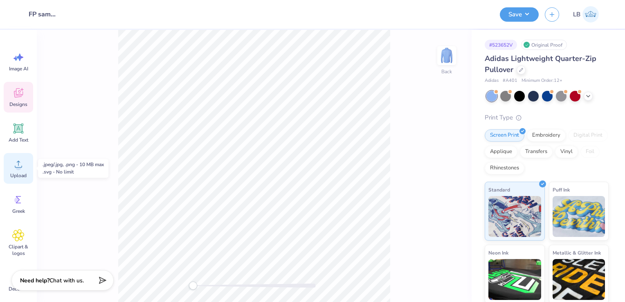
click at [16, 175] on span "Upload" at bounding box center [18, 175] width 16 height 7
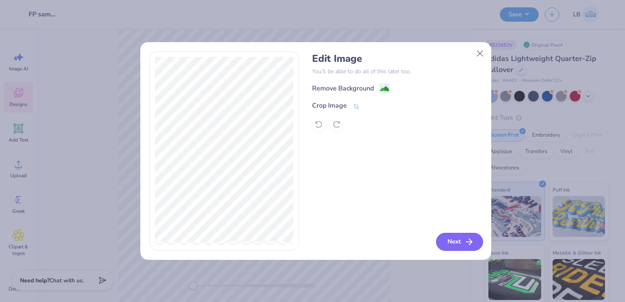
click at [455, 245] on button "Next" at bounding box center [459, 242] width 47 height 18
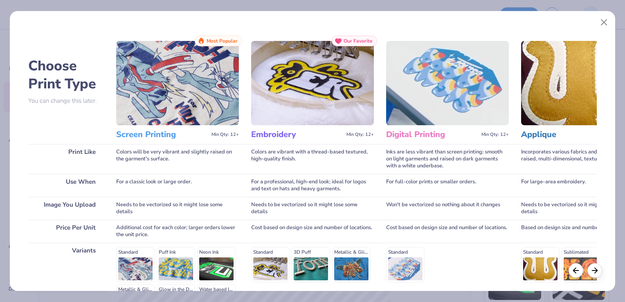
scroll to position [105, 0]
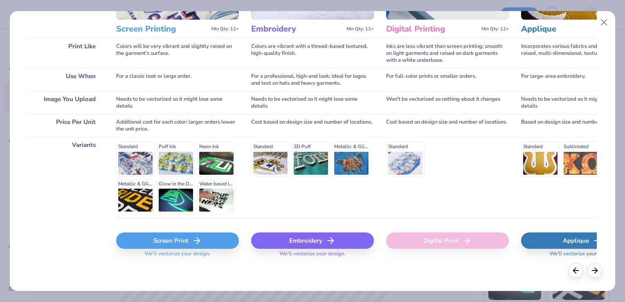
click at [171, 241] on div "Screen Print" at bounding box center [177, 240] width 123 height 16
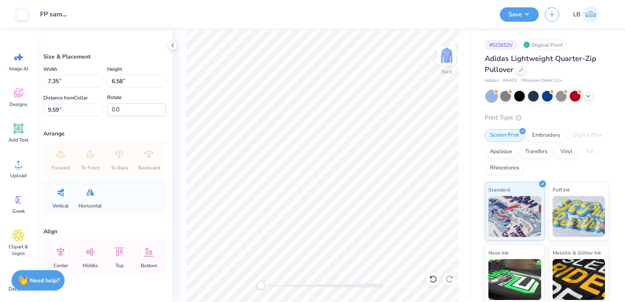
type input "6.16"
type input "5.51"
type input "10.65"
click at [23, 17] on div at bounding box center [21, 13] width 11 height 11
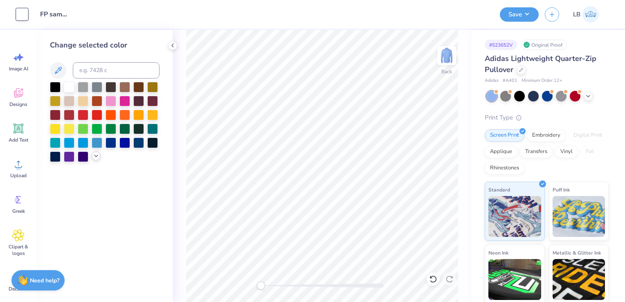
click at [96, 159] on icon at bounding box center [96, 155] width 7 height 7
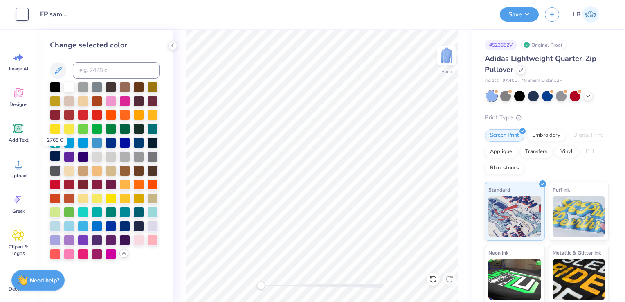
click at [53, 156] on div at bounding box center [55, 155] width 11 height 11
click at [141, 142] on div at bounding box center [138, 142] width 11 height 11
click at [125, 141] on div at bounding box center [124, 142] width 11 height 11
click at [112, 141] on div at bounding box center [110, 142] width 11 height 11
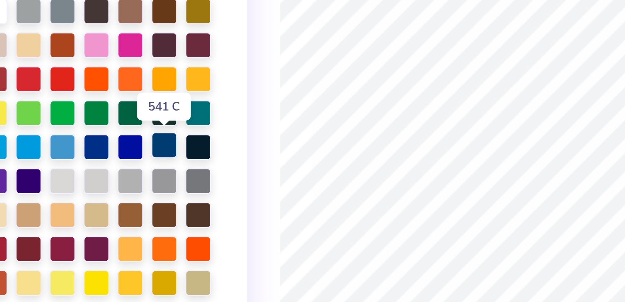
click at [138, 141] on div at bounding box center [138, 142] width 11 height 11
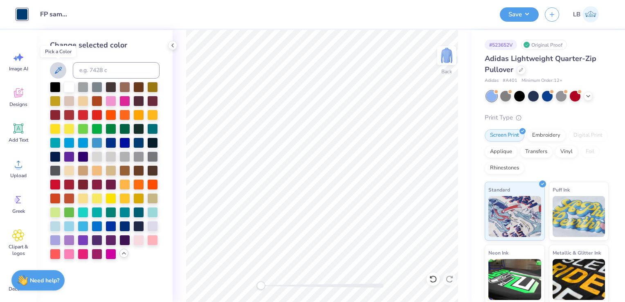
click at [63, 72] on icon at bounding box center [58, 70] width 10 height 10
click at [536, 96] on div at bounding box center [533, 95] width 11 height 11
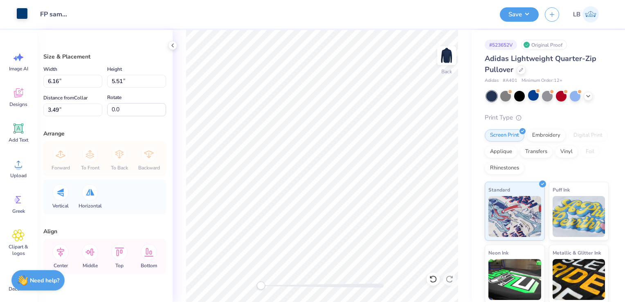
click at [22, 15] on div at bounding box center [21, 13] width 11 height 11
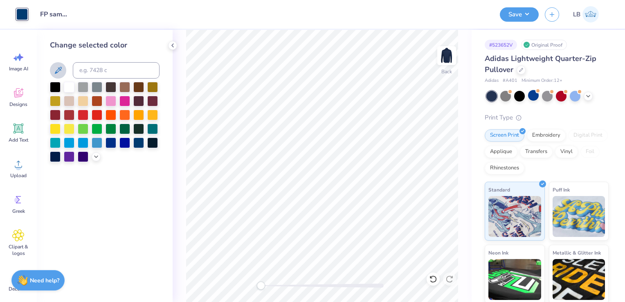
click at [57, 70] on icon at bounding box center [58, 70] width 7 height 7
click at [137, 143] on div at bounding box center [138, 142] width 11 height 11
click at [68, 86] on div at bounding box center [69, 86] width 11 height 11
click at [56, 69] on icon at bounding box center [58, 70] width 10 height 10
click at [58, 72] on icon at bounding box center [58, 70] width 7 height 7
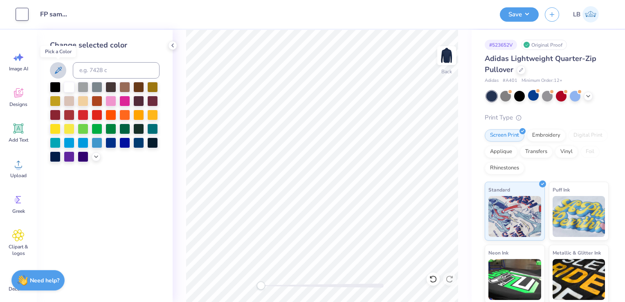
click at [59, 73] on icon at bounding box center [58, 70] width 10 height 10
click at [139, 144] on div at bounding box center [138, 142] width 11 height 11
click at [153, 130] on div at bounding box center [152, 128] width 11 height 11
click at [139, 130] on div at bounding box center [138, 128] width 11 height 11
click at [54, 155] on div at bounding box center [55, 155] width 11 height 11
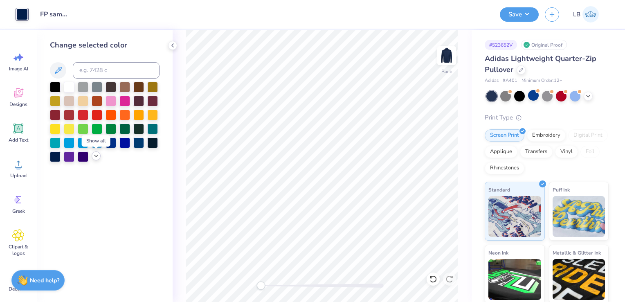
click at [95, 156] on icon at bounding box center [96, 155] width 7 height 7
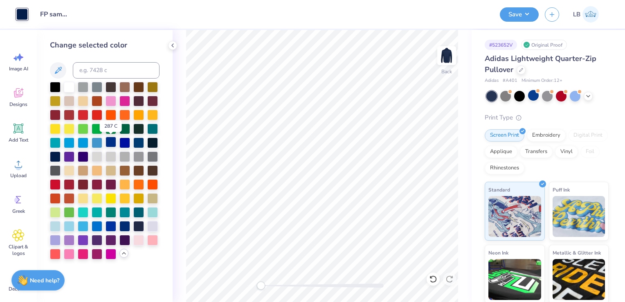
click at [108, 144] on div at bounding box center [110, 142] width 11 height 11
click at [124, 144] on div at bounding box center [124, 142] width 11 height 11
click at [141, 144] on div at bounding box center [138, 142] width 11 height 11
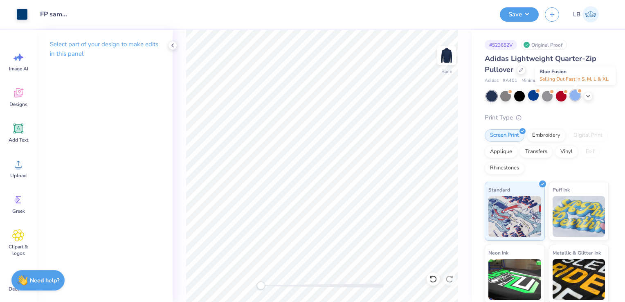
click at [572, 98] on div at bounding box center [574, 95] width 11 height 11
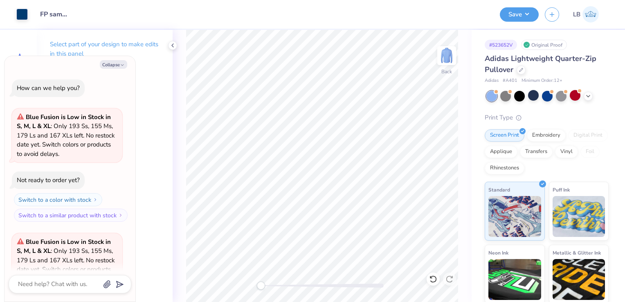
scroll to position [82, 0]
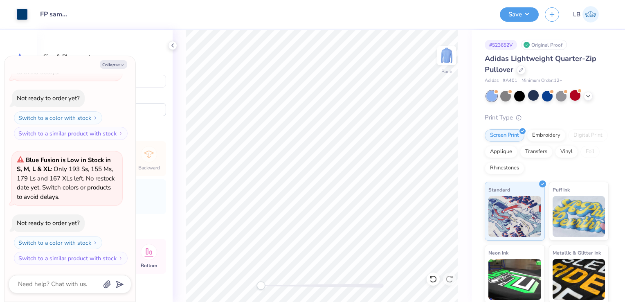
type textarea "x"
type input "2.20"
type input "1.97"
type input "7.03"
click at [120, 66] on icon "button" at bounding box center [122, 65] width 5 height 5
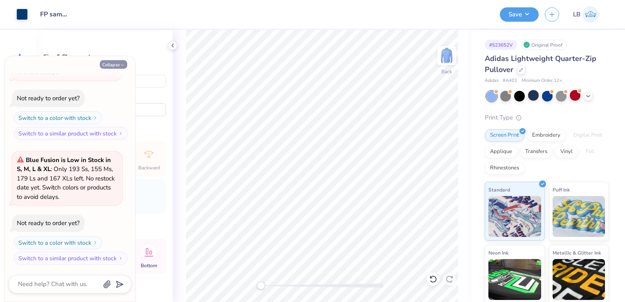
type textarea "x"
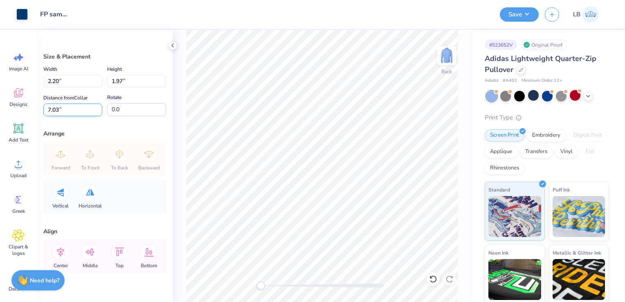
click at [51, 110] on input "7.03" at bounding box center [72, 109] width 59 height 13
click at [59, 110] on input "3.03" at bounding box center [72, 109] width 59 height 13
type input "3.46"
click at [134, 79] on input "1.97" at bounding box center [136, 81] width 59 height 13
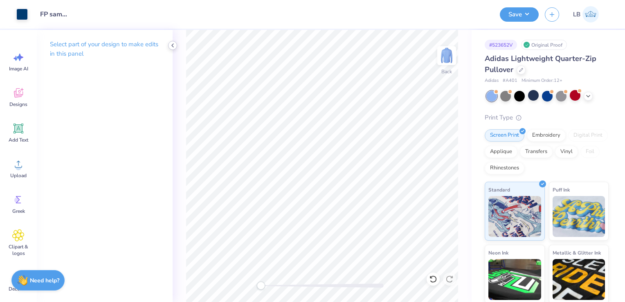
click at [173, 47] on icon at bounding box center [172, 45] width 7 height 7
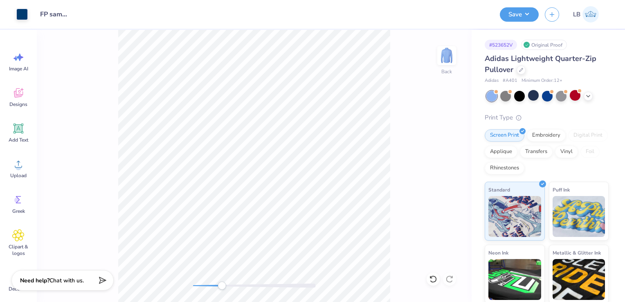
drag, startPoint x: 203, startPoint y: 286, endPoint x: 222, endPoint y: 285, distance: 19.2
click at [222, 285] on div "Accessibility label" at bounding box center [221, 285] width 8 height 8
click at [179, 290] on div "Back" at bounding box center [254, 166] width 434 height 272
click at [23, 16] on div at bounding box center [21, 13] width 11 height 11
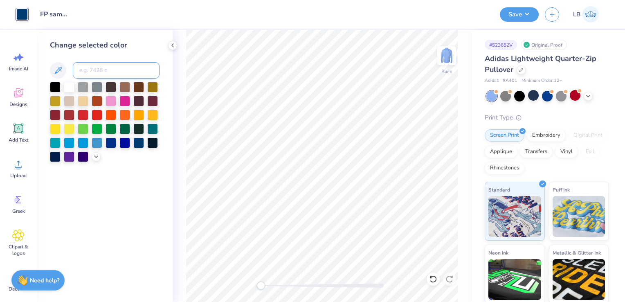
click at [112, 69] on input at bounding box center [116, 70] width 87 height 16
type input "n"
click at [158, 35] on div "Change selected color" at bounding box center [105, 166] width 136 height 272
click at [96, 156] on polyline at bounding box center [95, 156] width 3 height 2
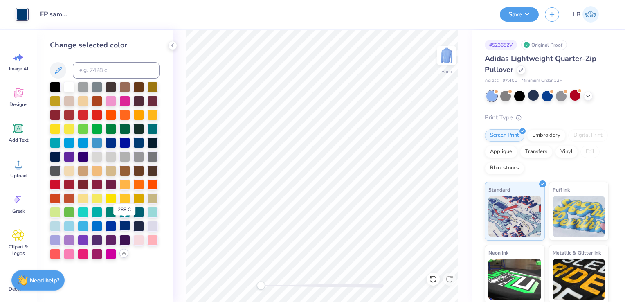
click at [124, 226] on div at bounding box center [124, 225] width 11 height 11
click at [136, 143] on div at bounding box center [138, 142] width 11 height 11
click at [125, 228] on div at bounding box center [124, 225] width 11 height 11
drag, startPoint x: 260, startPoint y: 286, endPoint x: 324, endPoint y: 284, distance: 63.8
click at [324, 284] on div "Accessibility label" at bounding box center [324, 285] width 8 height 8
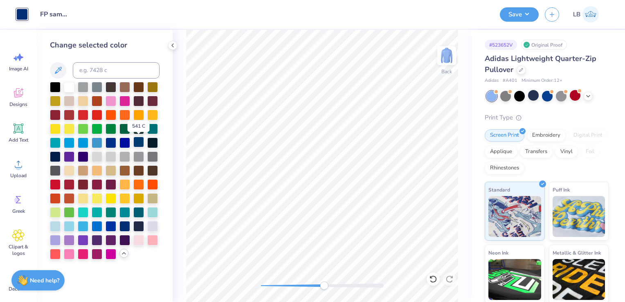
click at [141, 140] on div at bounding box center [138, 142] width 11 height 11
click at [127, 228] on div at bounding box center [124, 225] width 11 height 11
click at [139, 143] on div at bounding box center [138, 142] width 11 height 11
click at [124, 226] on div at bounding box center [124, 225] width 11 height 11
click at [135, 142] on div at bounding box center [138, 142] width 11 height 11
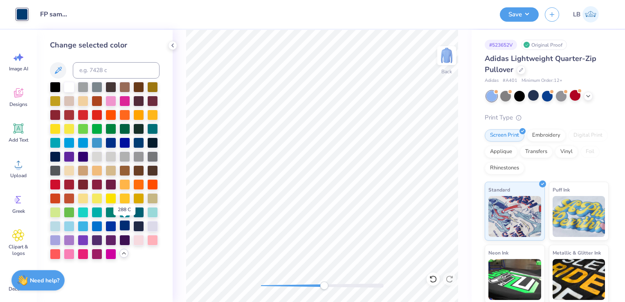
click at [127, 227] on div at bounding box center [124, 225] width 11 height 11
click at [138, 145] on div at bounding box center [138, 142] width 11 height 11
click at [126, 226] on div at bounding box center [124, 225] width 11 height 11
click at [531, 98] on div at bounding box center [533, 95] width 11 height 11
click at [126, 227] on div at bounding box center [124, 225] width 11 height 11
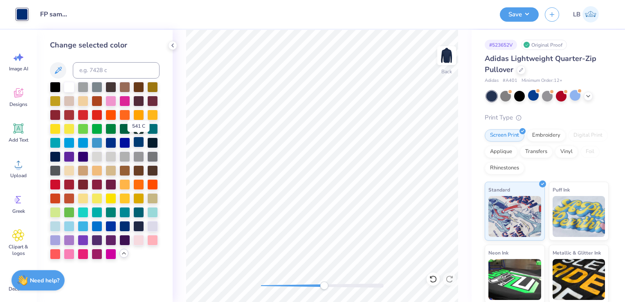
click at [137, 142] on div at bounding box center [138, 142] width 11 height 11
click at [123, 225] on div at bounding box center [124, 225] width 11 height 11
click at [112, 225] on div at bounding box center [110, 225] width 11 height 11
click at [138, 145] on div at bounding box center [138, 142] width 11 height 11
click at [125, 225] on div at bounding box center [124, 225] width 11 height 11
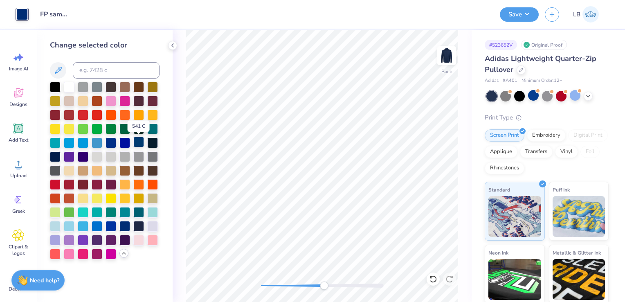
click at [138, 143] on div at bounding box center [138, 142] width 11 height 11
click at [573, 97] on div at bounding box center [574, 95] width 11 height 11
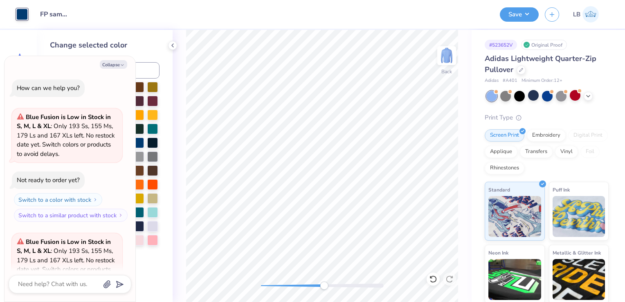
scroll to position [206, 0]
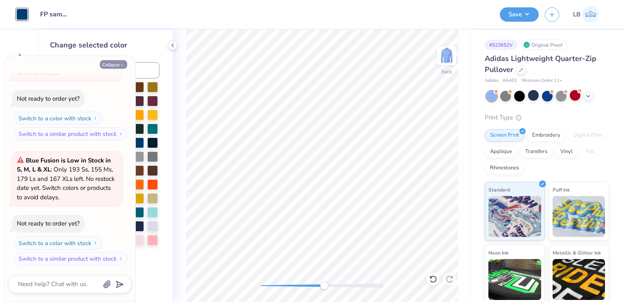
click at [117, 68] on button "Collapse" at bounding box center [113, 64] width 27 height 9
type textarea "x"
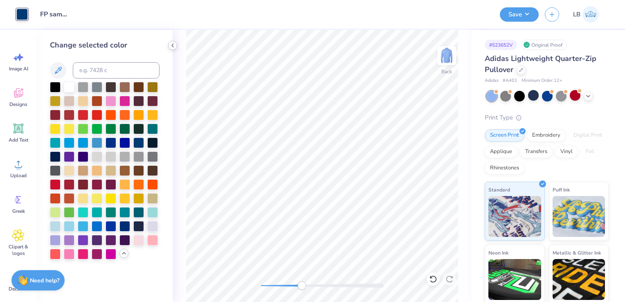
click at [176, 47] on div at bounding box center [172, 45] width 9 height 9
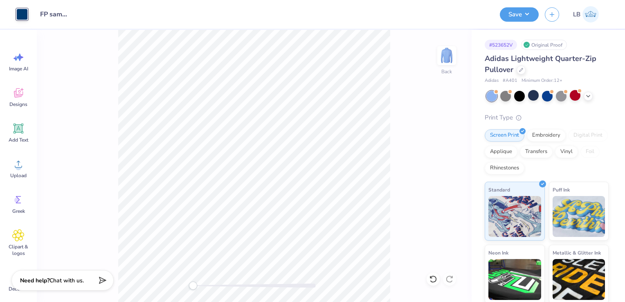
click at [399, 145] on div "Back" at bounding box center [254, 166] width 434 height 272
click at [533, 14] on button "Save" at bounding box center [518, 13] width 39 height 14
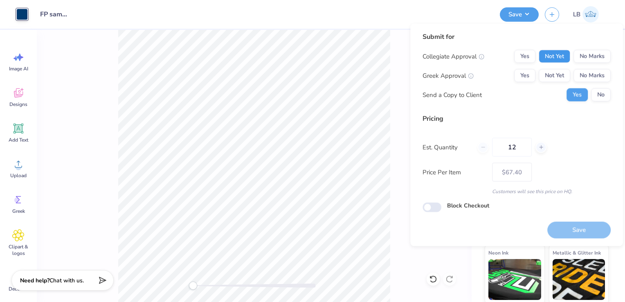
click at [562, 56] on button "Not Yet" at bounding box center [553, 56] width 31 height 13
click at [558, 79] on button "Not Yet" at bounding box center [553, 75] width 31 height 13
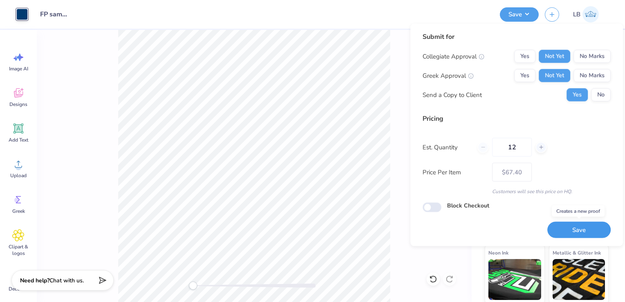
click at [580, 230] on button "Save" at bounding box center [578, 229] width 63 height 17
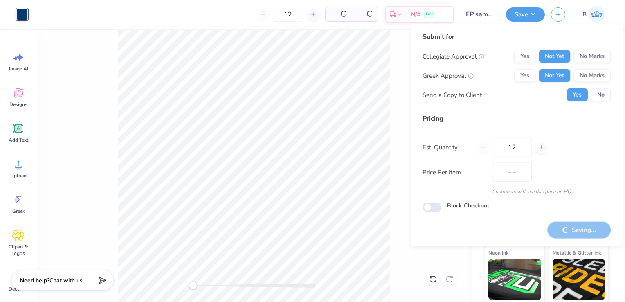
type input "$67.40"
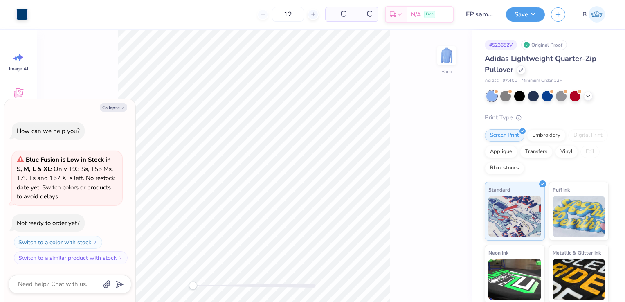
type textarea "x"
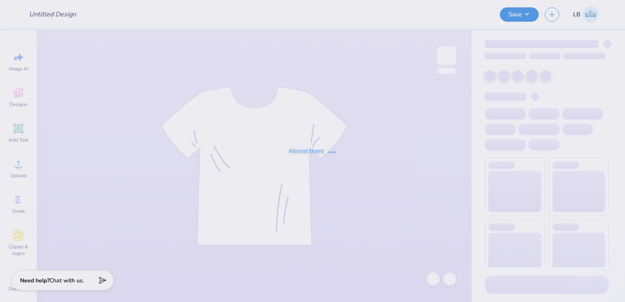
type input "FP sample 2025"
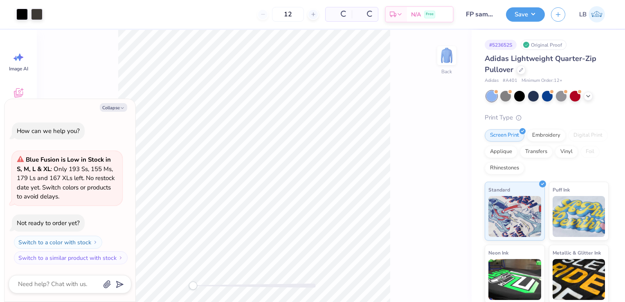
type textarea "x"
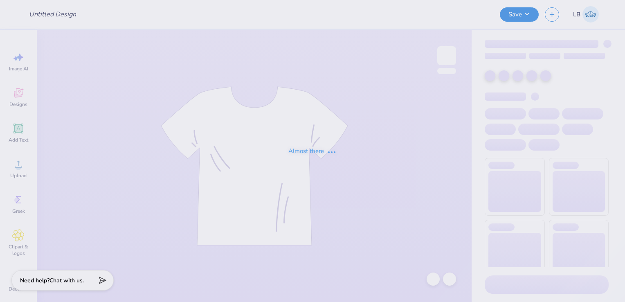
type input "FP sample 2025"
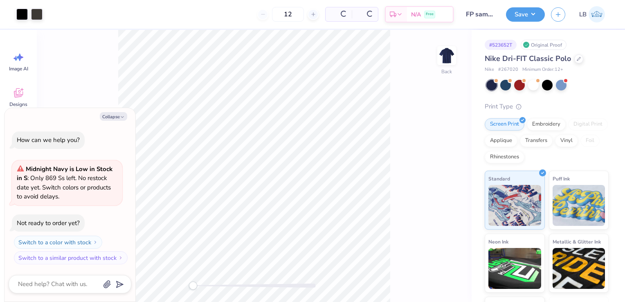
type textarea "x"
